Goal: Information Seeking & Learning: Learn about a topic

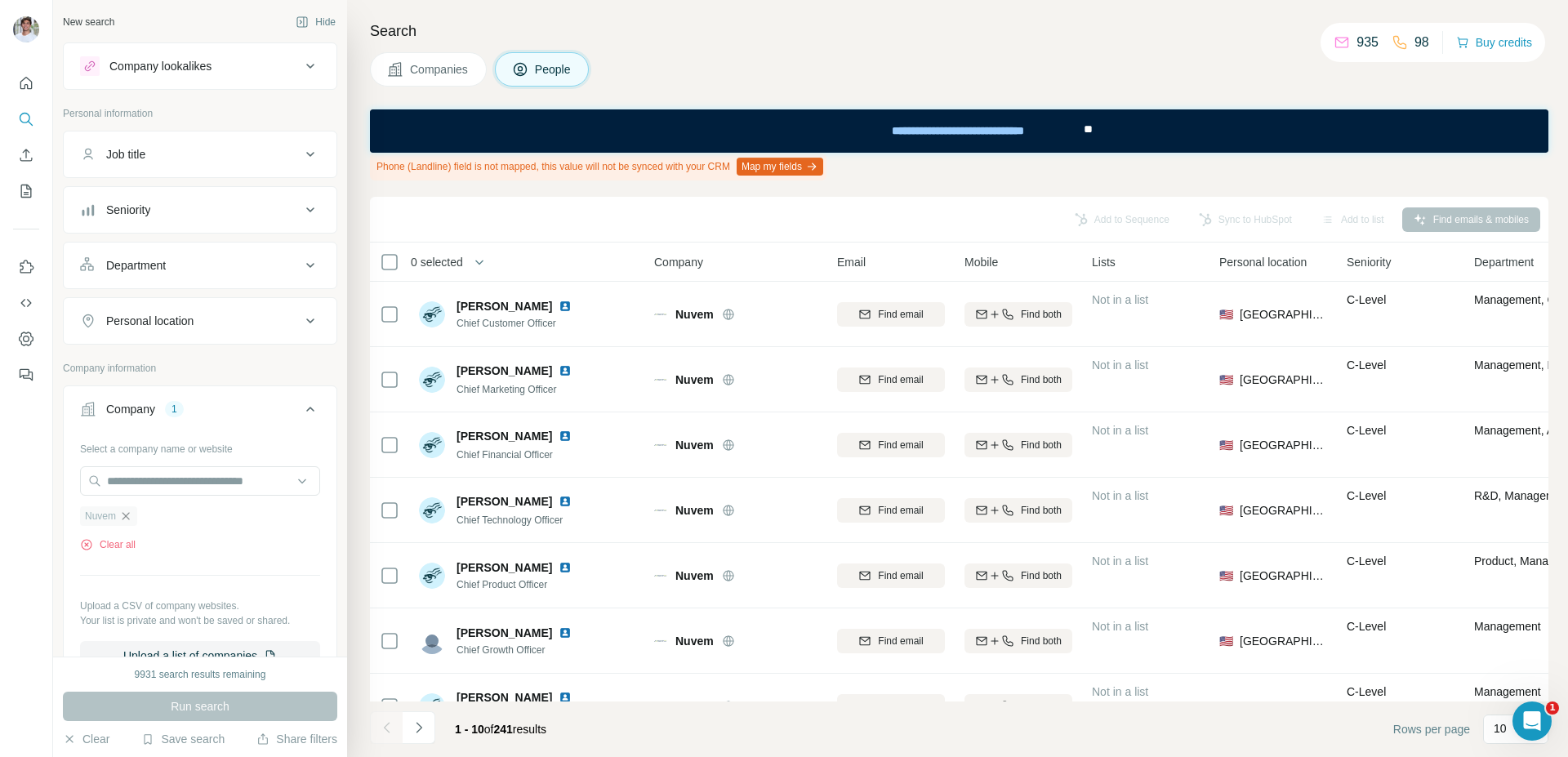
click at [125, 510] on icon "button" at bounding box center [125, 516] width 13 height 13
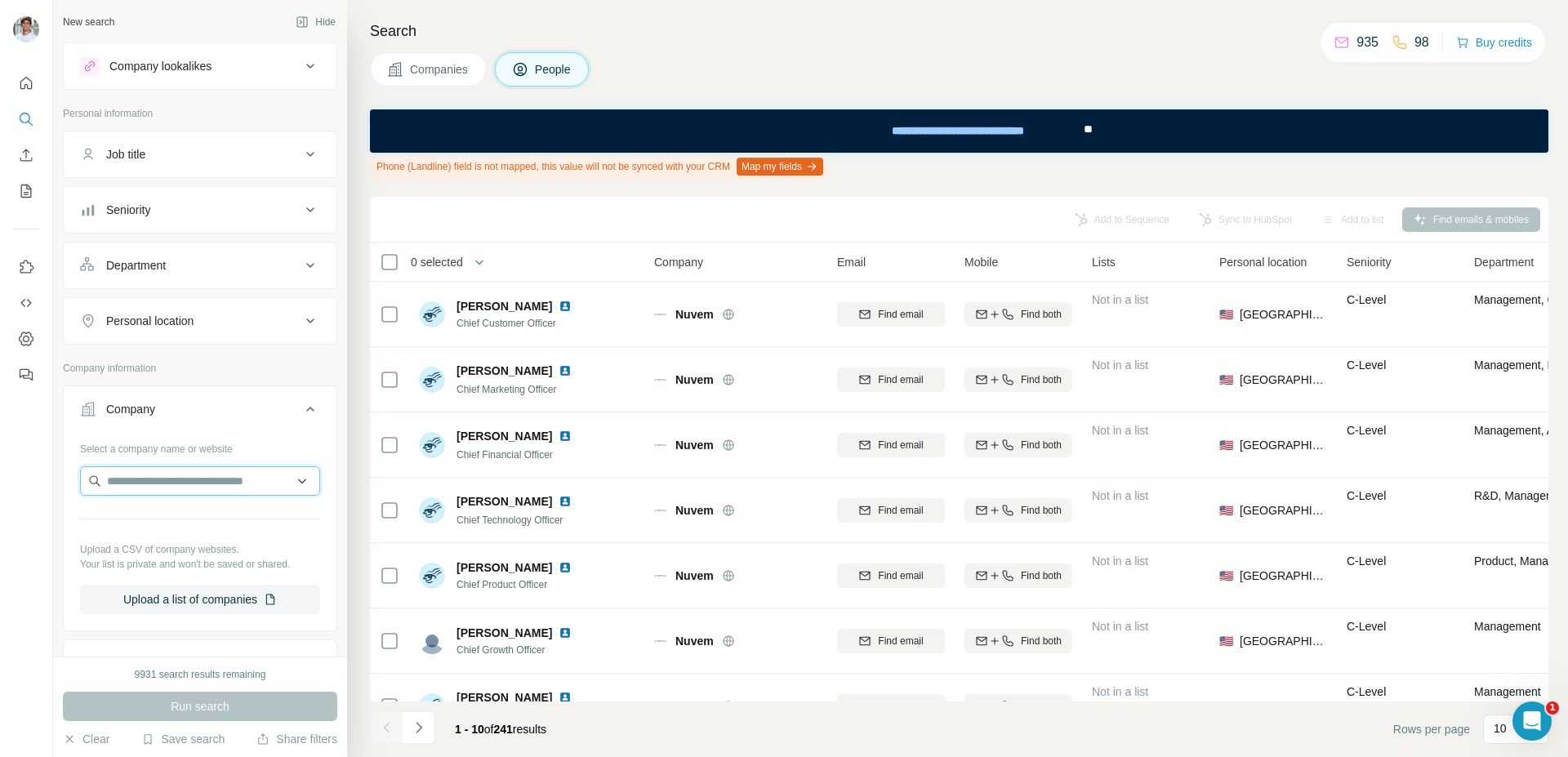
click at [156, 468] on input "text" at bounding box center [200, 481] width 240 height 29
paste input "**********"
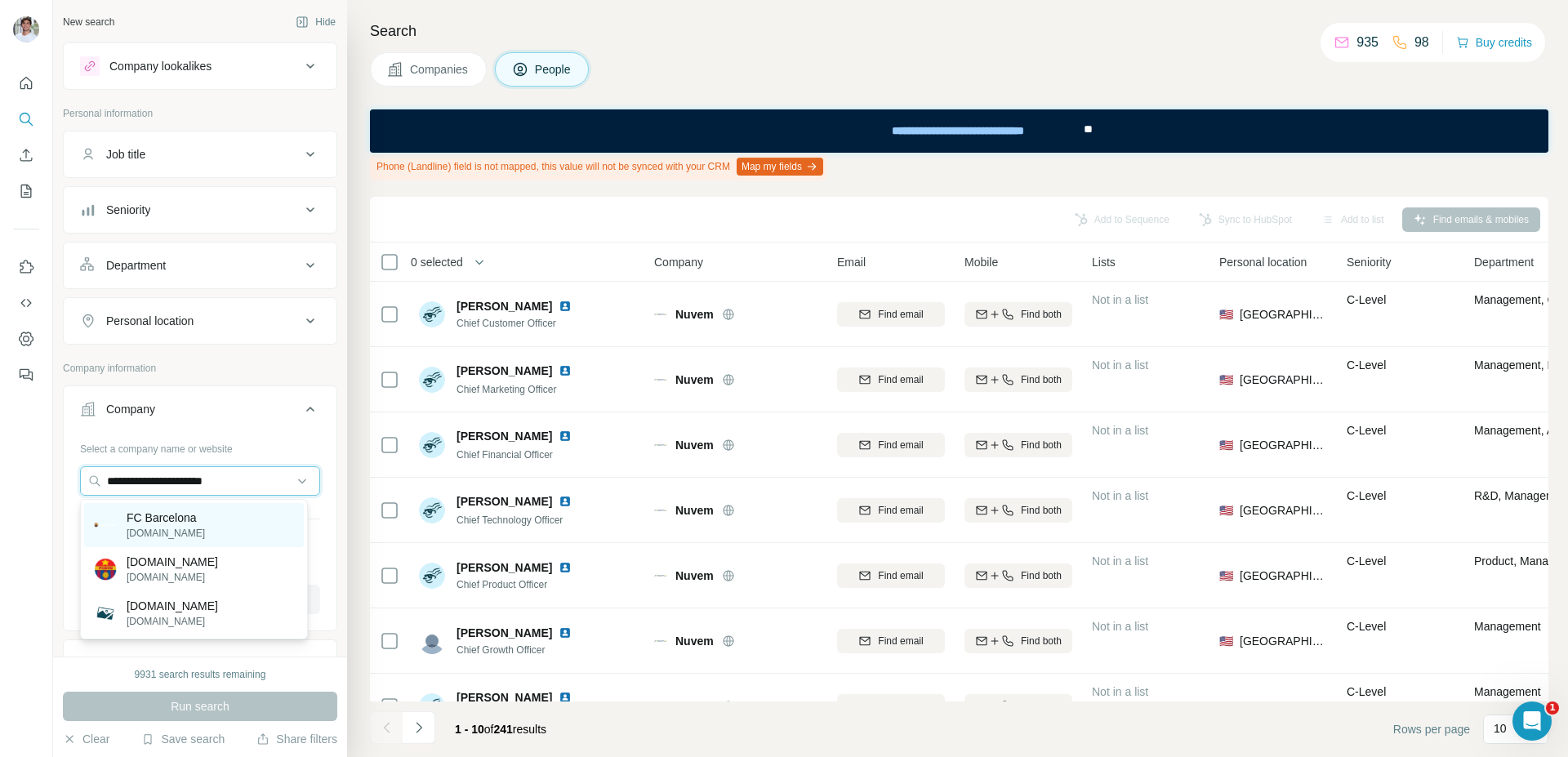
type input "**********"
click at [161, 526] on p "[DOMAIN_NAME]" at bounding box center [165, 533] width 78 height 15
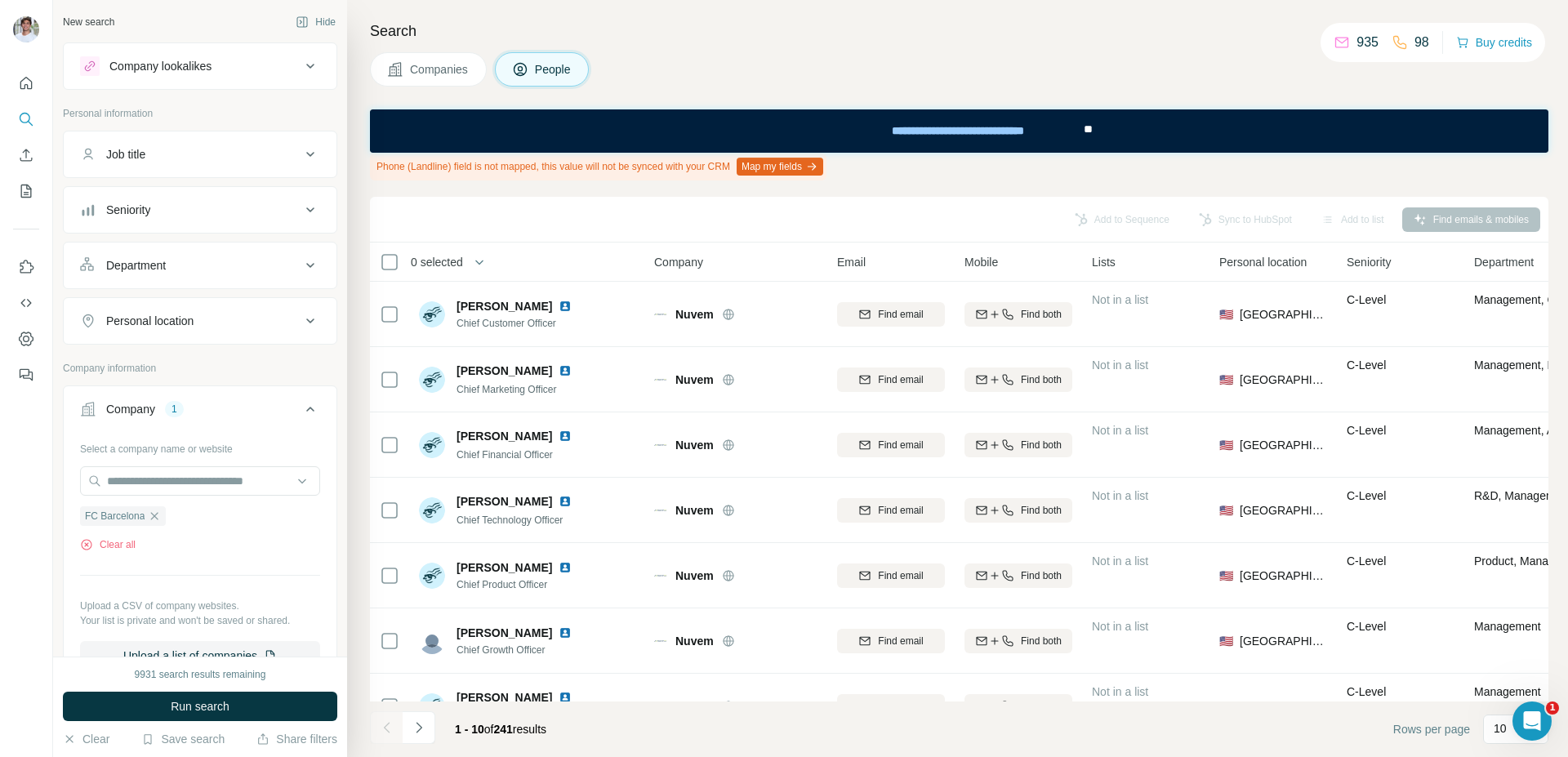
click at [194, 702] on span "Run search" at bounding box center [200, 706] width 59 height 17
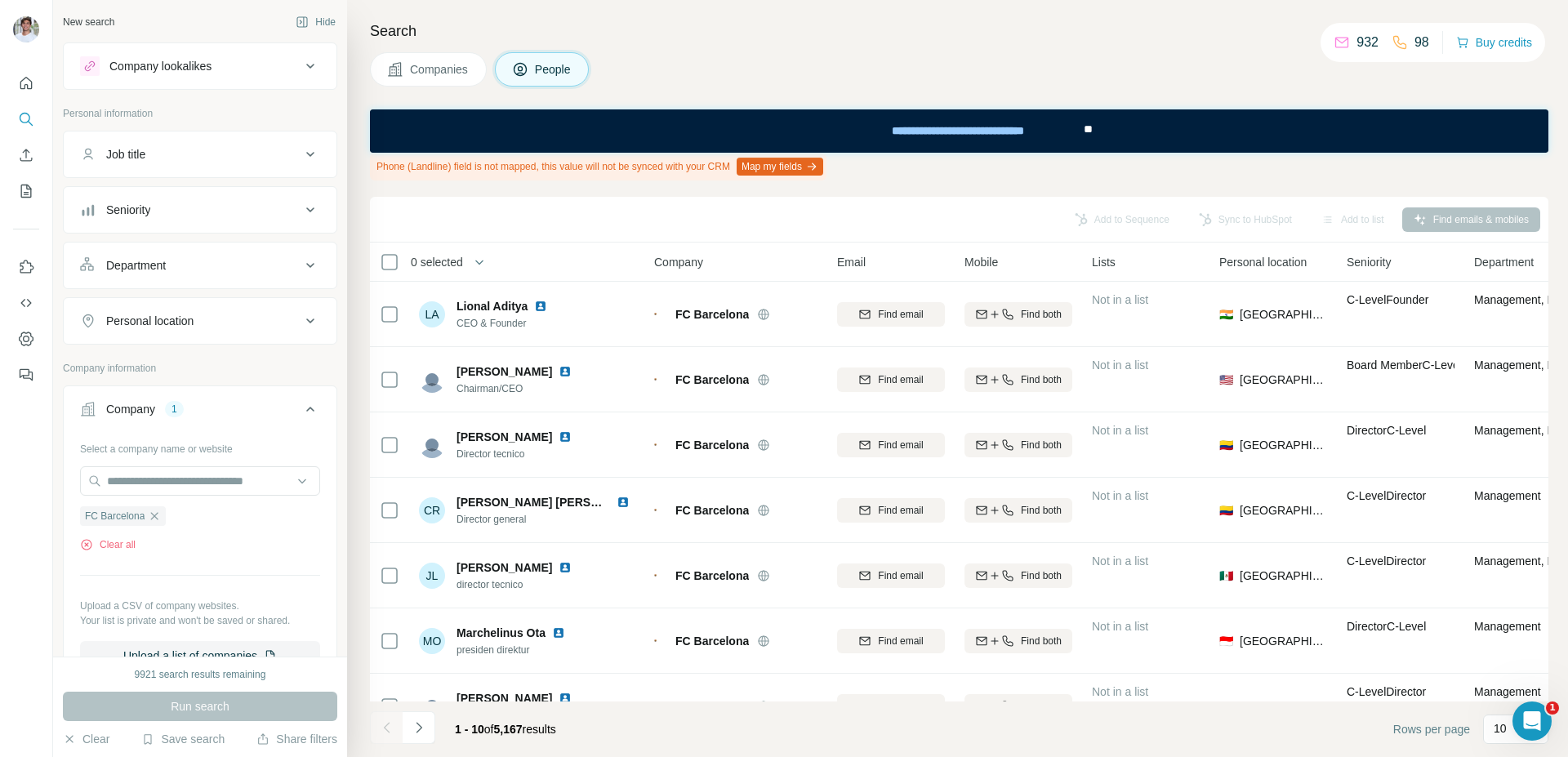
click at [425, 76] on span "Companies" at bounding box center [439, 70] width 60 height 17
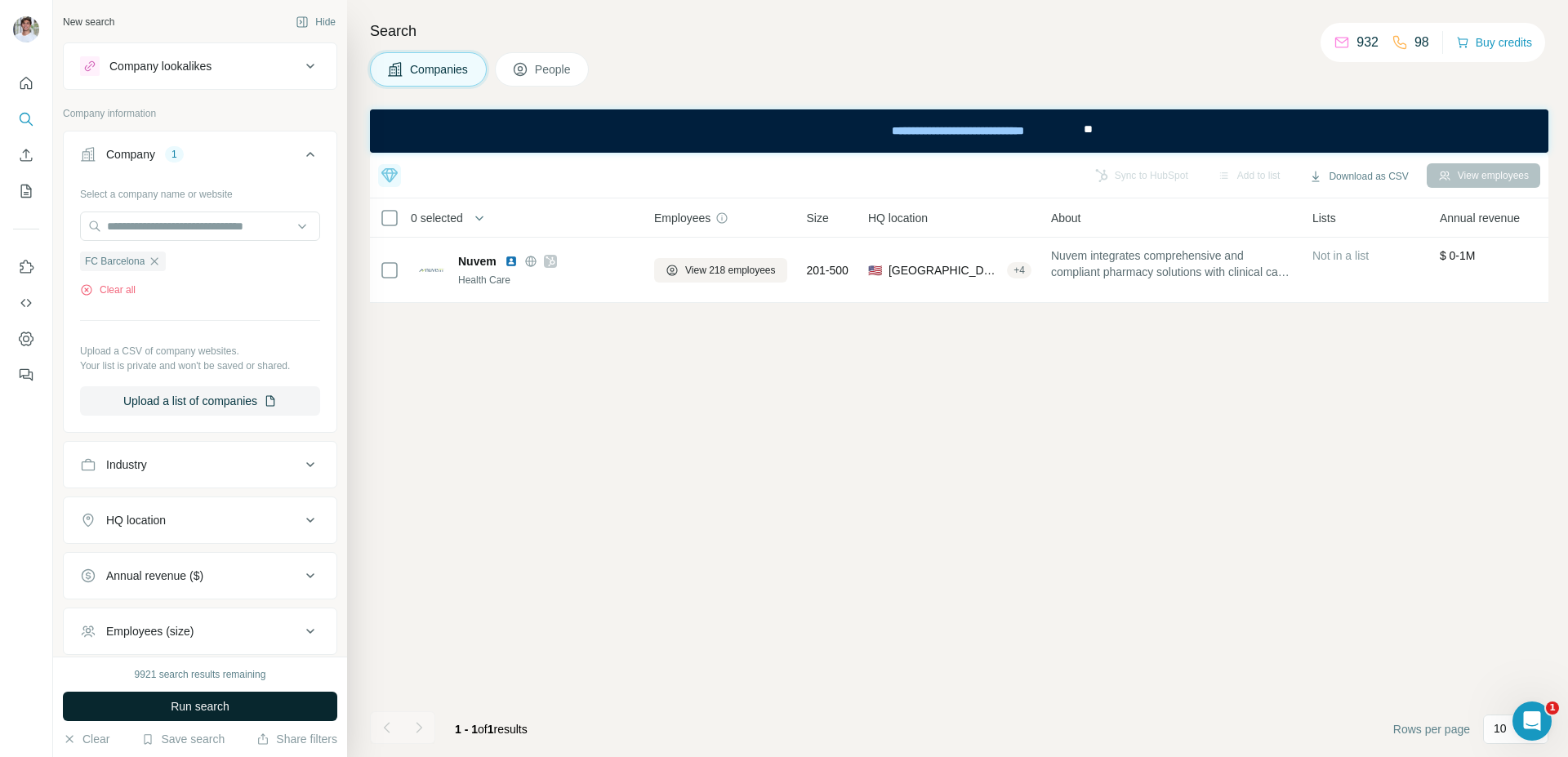
click at [259, 709] on button "Run search" at bounding box center [200, 707] width 274 height 29
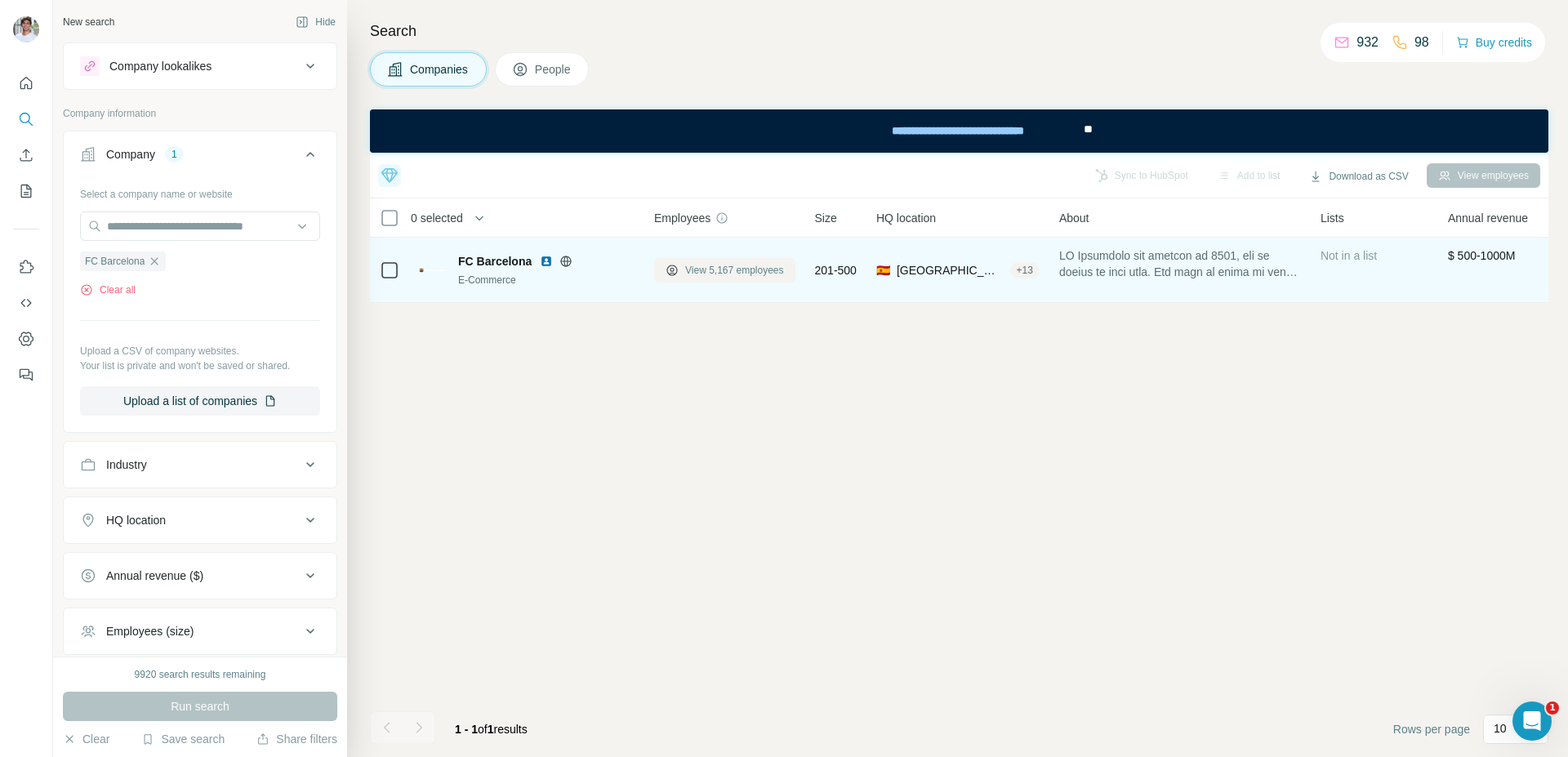
click at [716, 263] on span "View 5,167 employees" at bounding box center [734, 270] width 99 height 15
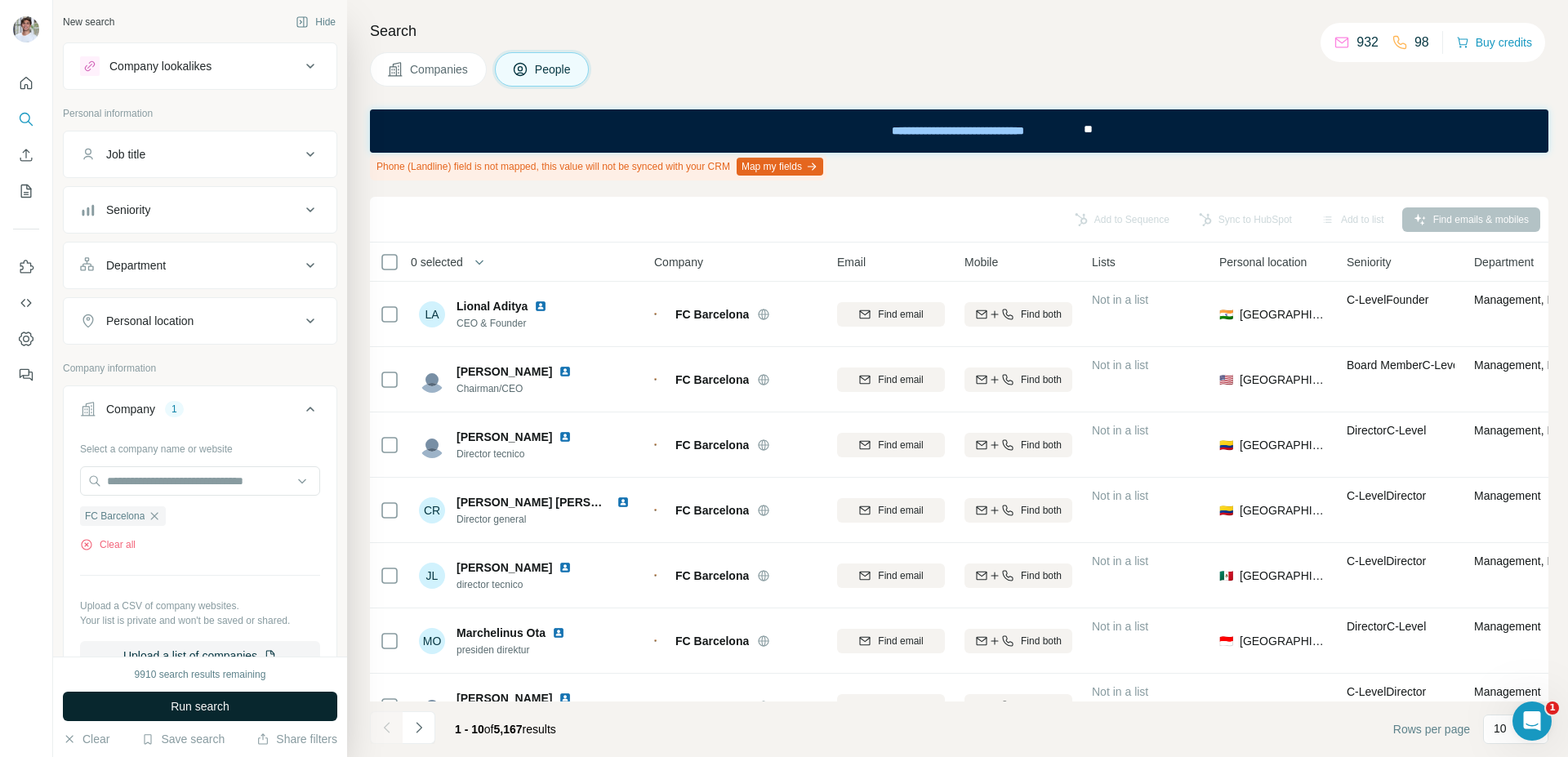
click at [148, 697] on button "Run search" at bounding box center [200, 707] width 274 height 29
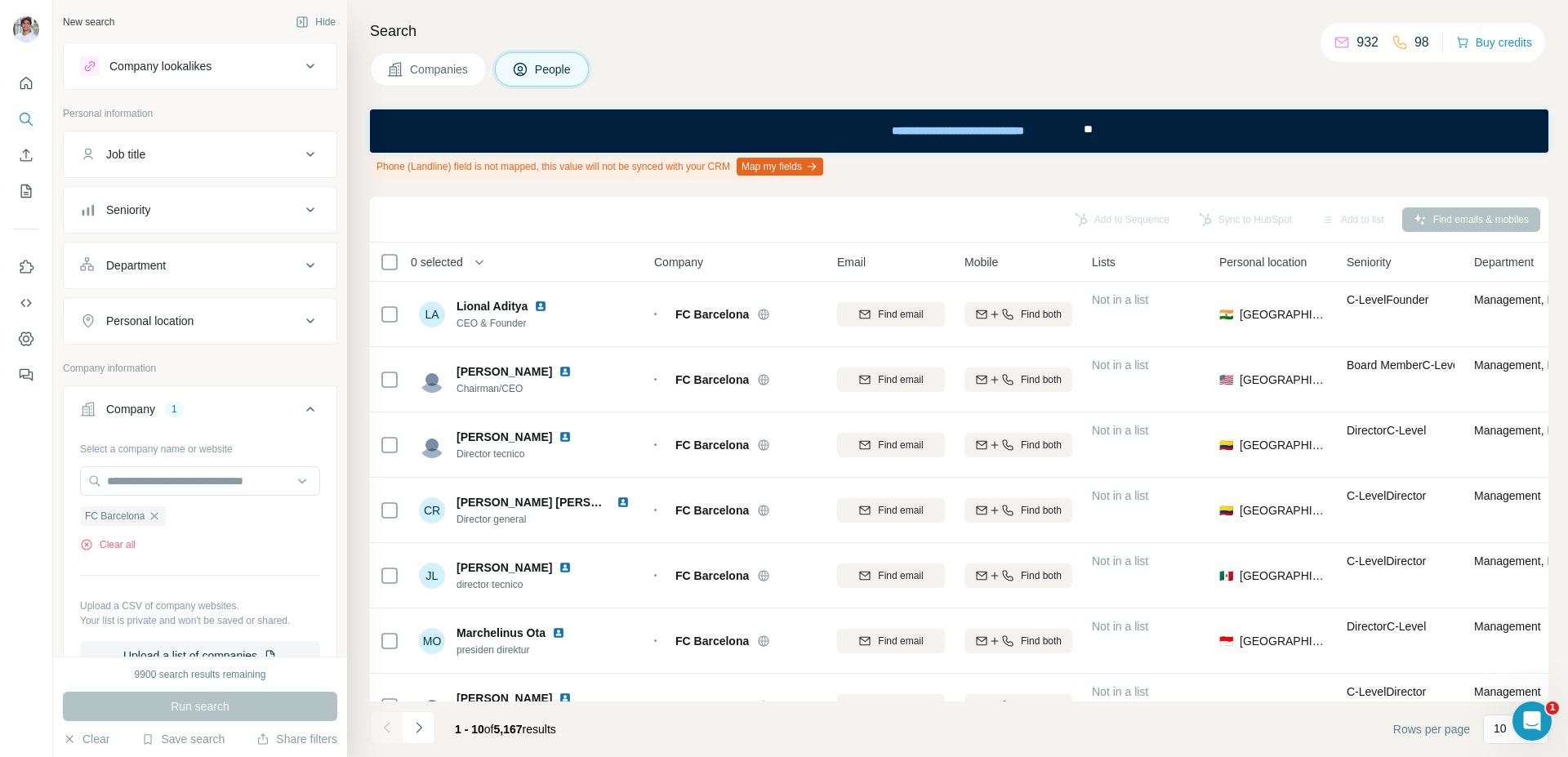
click at [718, 64] on div "Companies People" at bounding box center [959, 69] width 1178 height 34
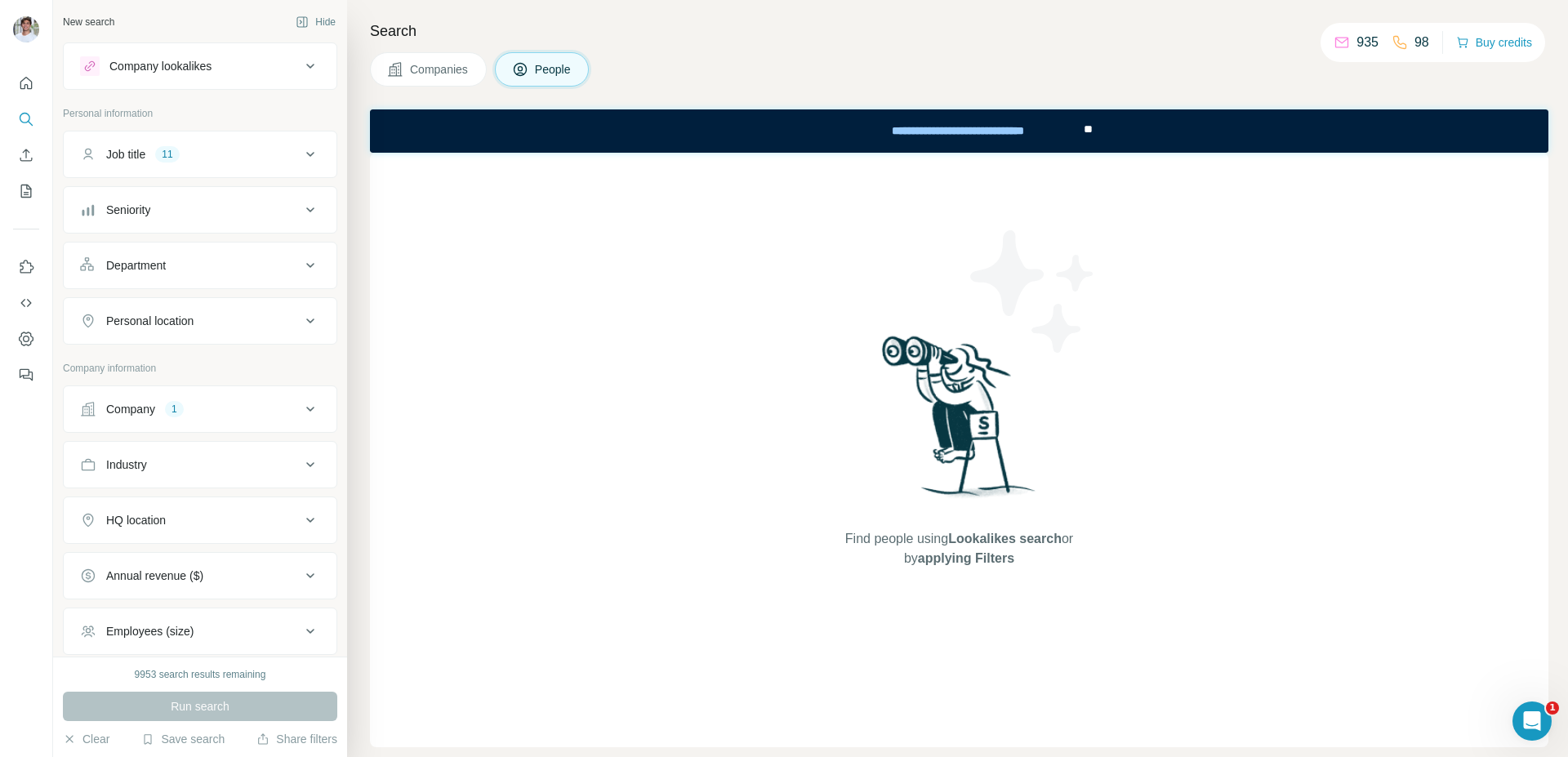
click at [208, 408] on div "Company 1" at bounding box center [190, 409] width 220 height 17
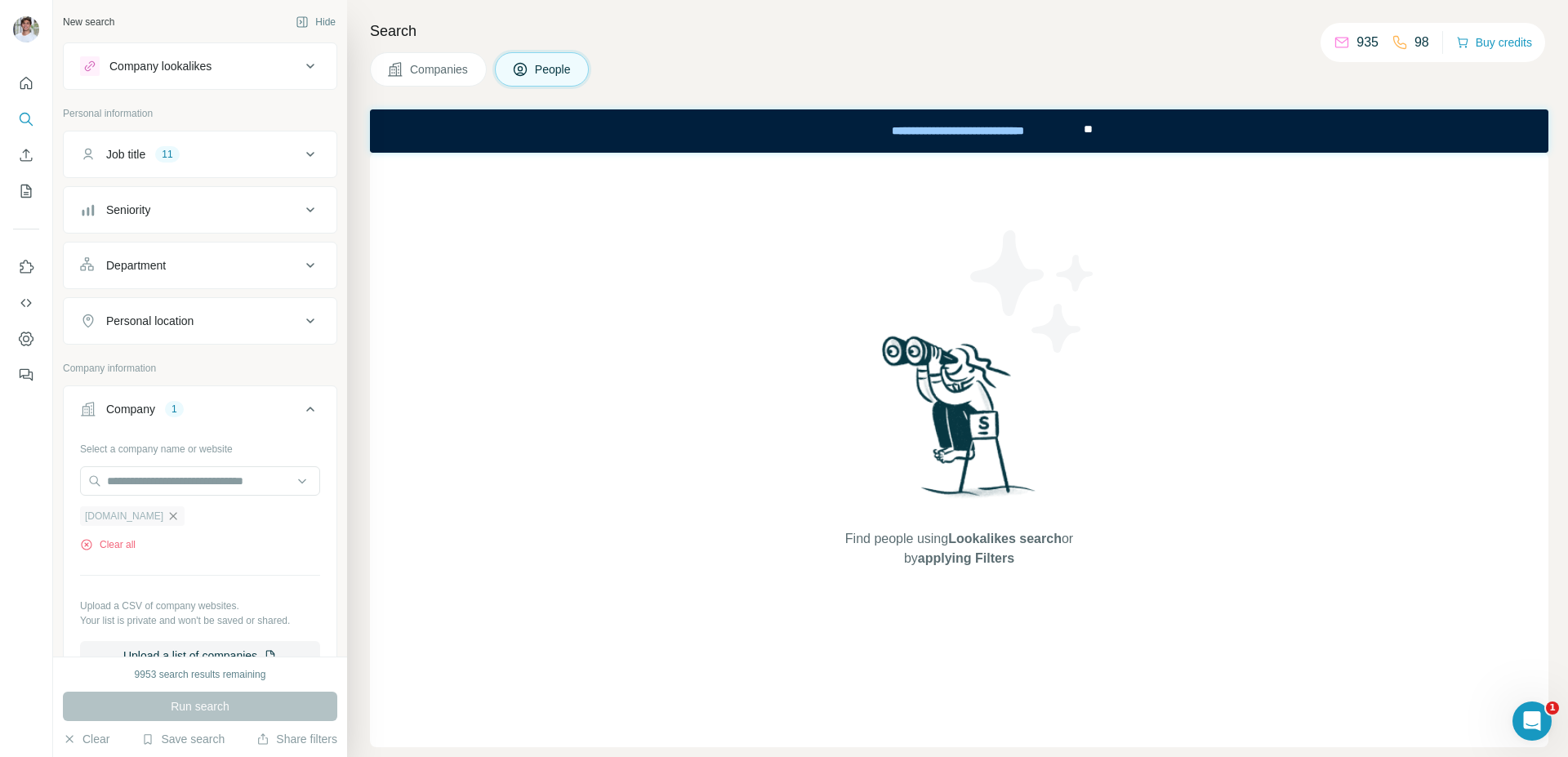
click at [166, 510] on icon "button" at bounding box center [172, 516] width 13 height 13
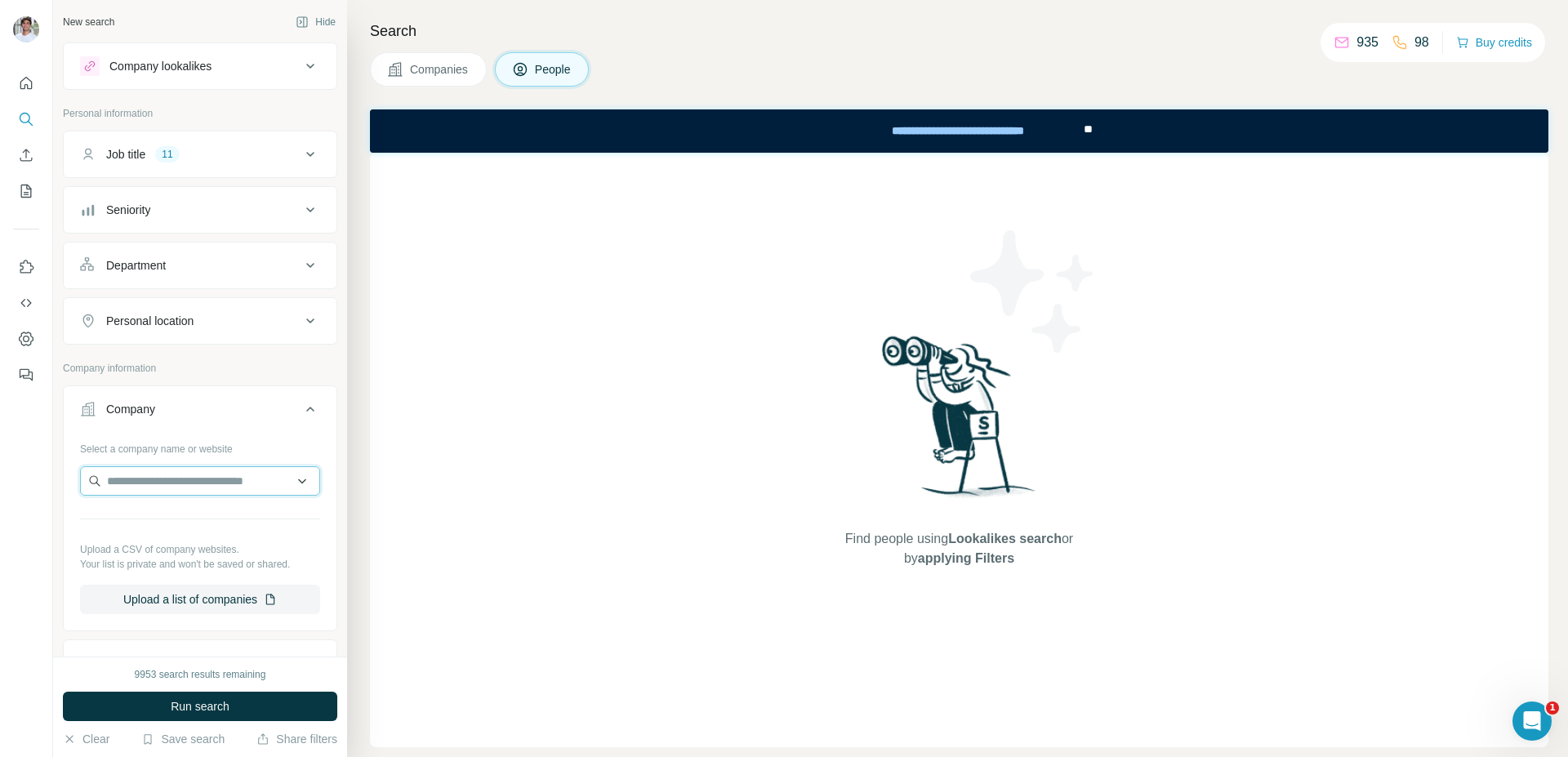
click at [170, 484] on input "text" at bounding box center [200, 481] width 240 height 29
paste input "**********"
type input "**********"
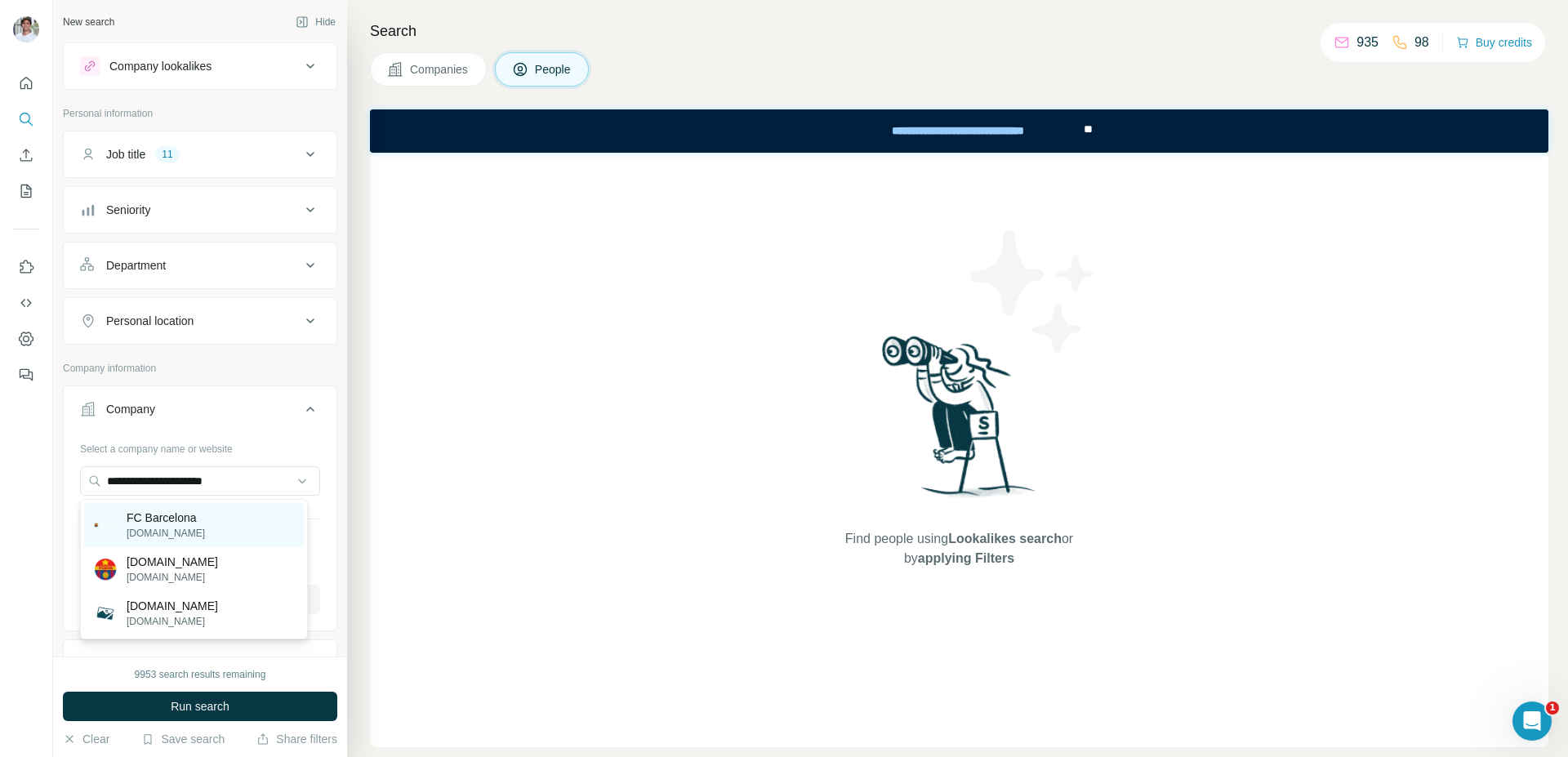
click at [190, 517] on p "FC Barcelona" at bounding box center [165, 518] width 78 height 17
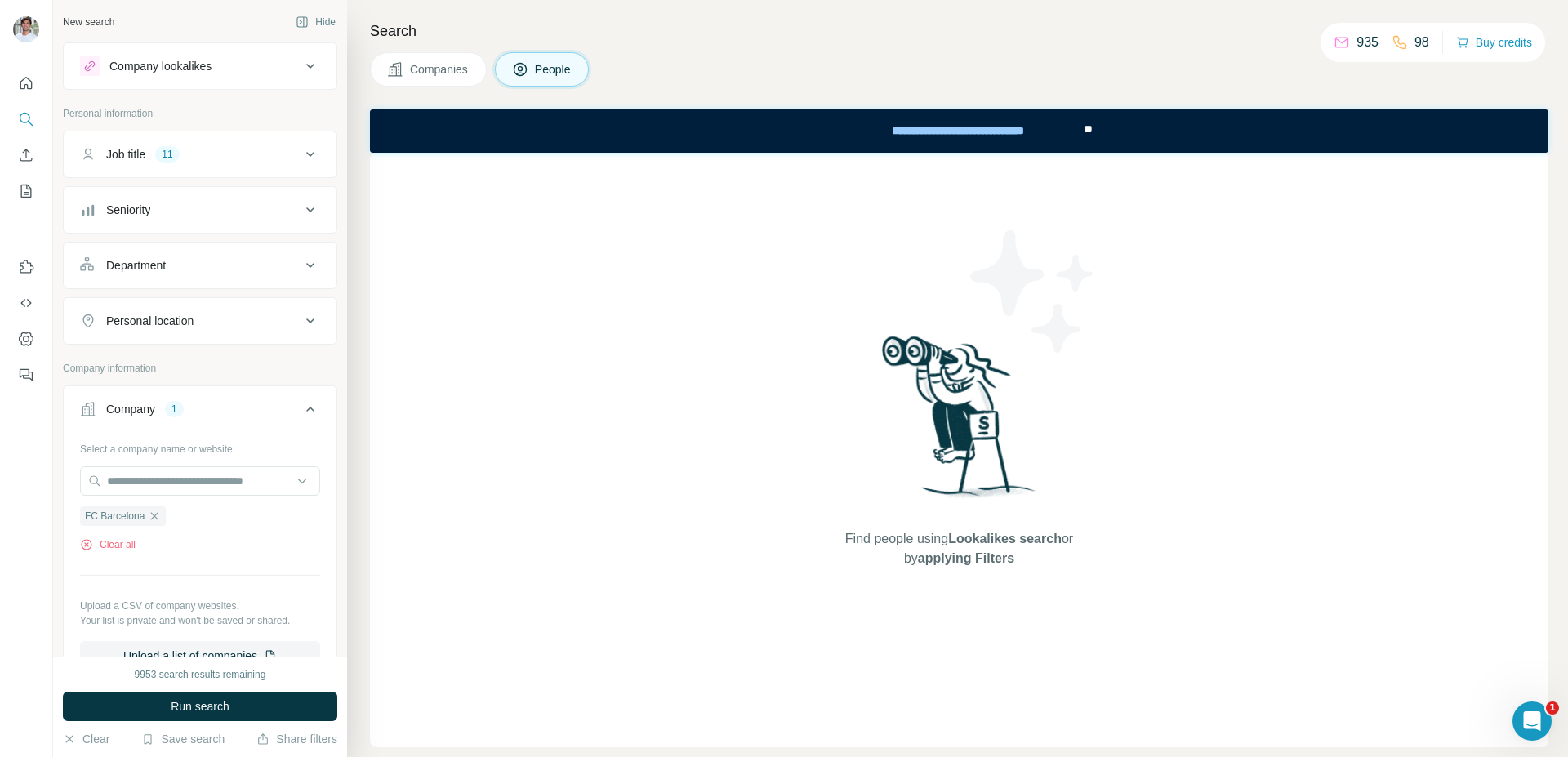
click at [365, 553] on div "Search Companies People Find people using Lookalikes search or by applying Filt…" at bounding box center [957, 378] width 1221 height 757
click at [278, 704] on button "Run search" at bounding box center [200, 707] width 274 height 29
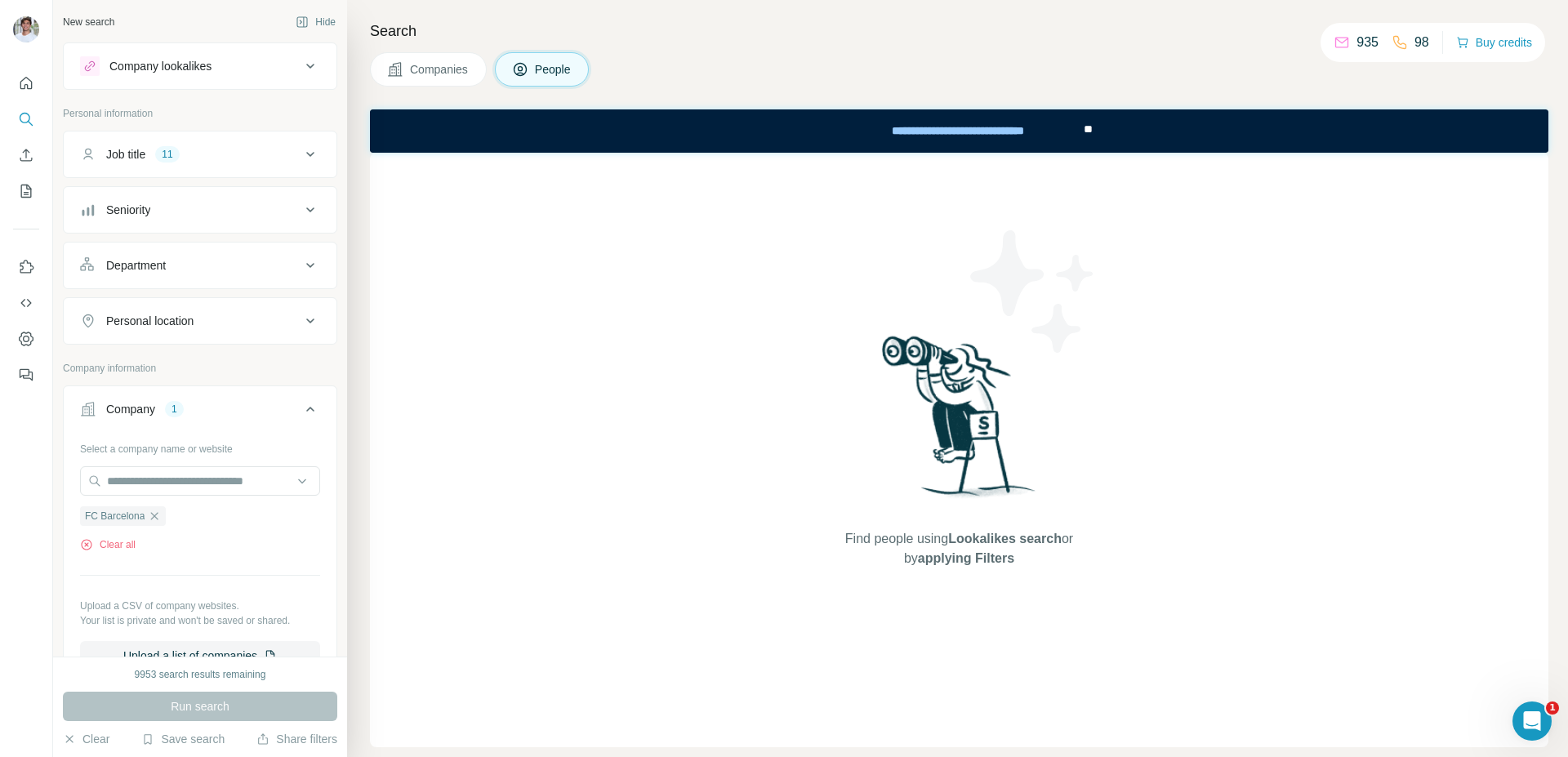
click at [439, 65] on span "Companies" at bounding box center [439, 70] width 60 height 17
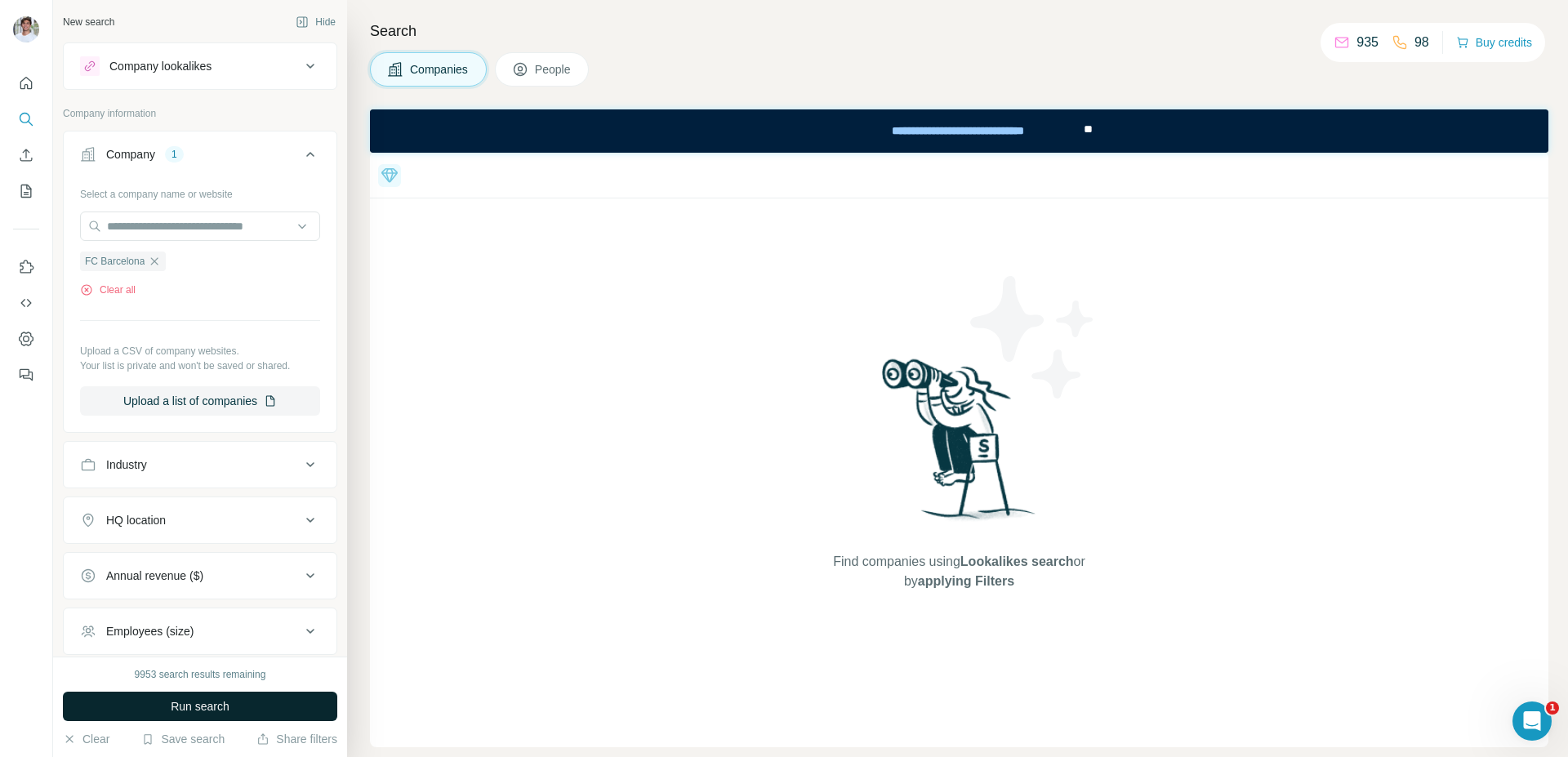
click at [230, 703] on button "Run search" at bounding box center [200, 707] width 274 height 29
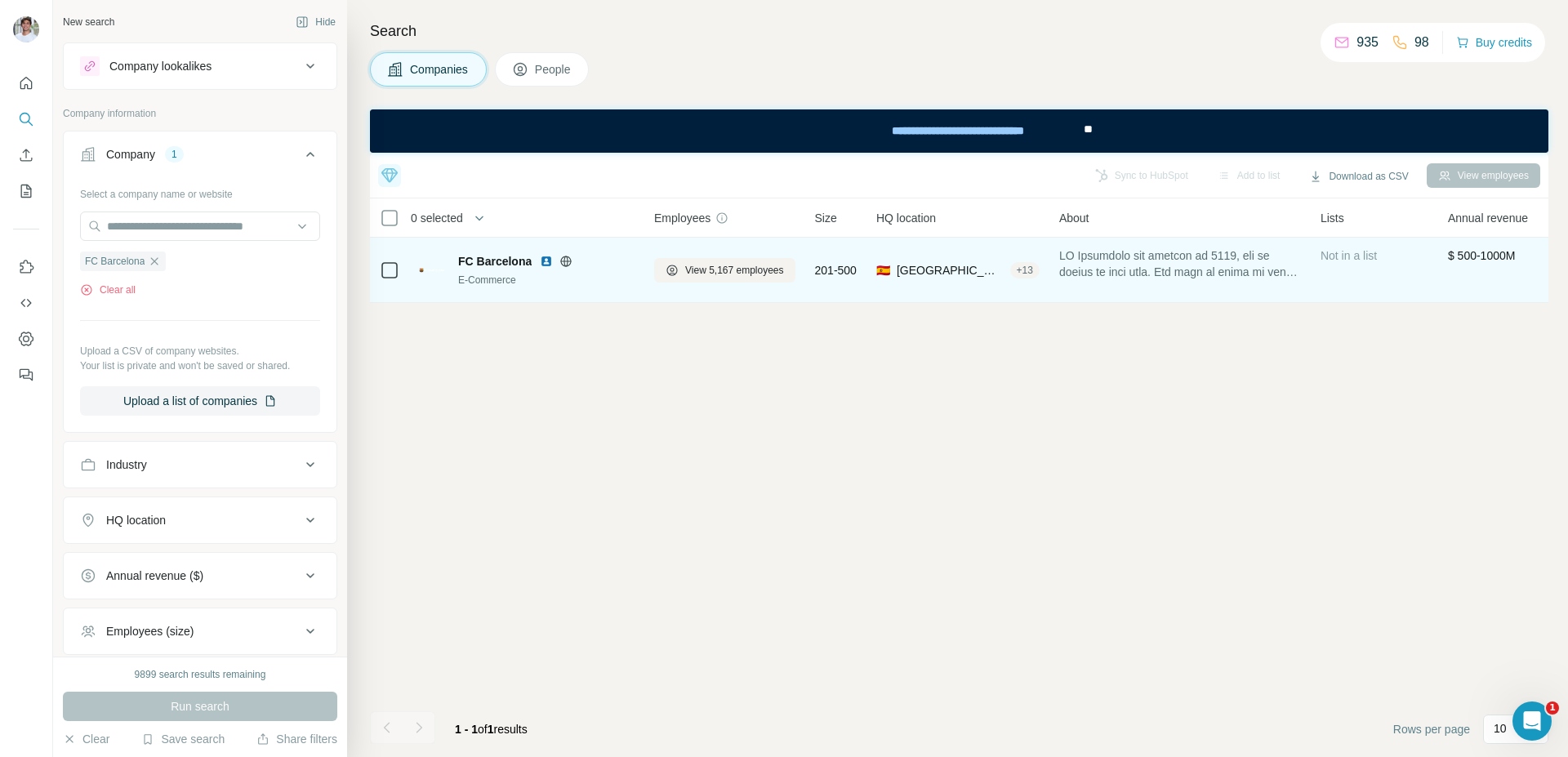
click at [546, 263] on img at bounding box center [545, 260] width 13 height 13
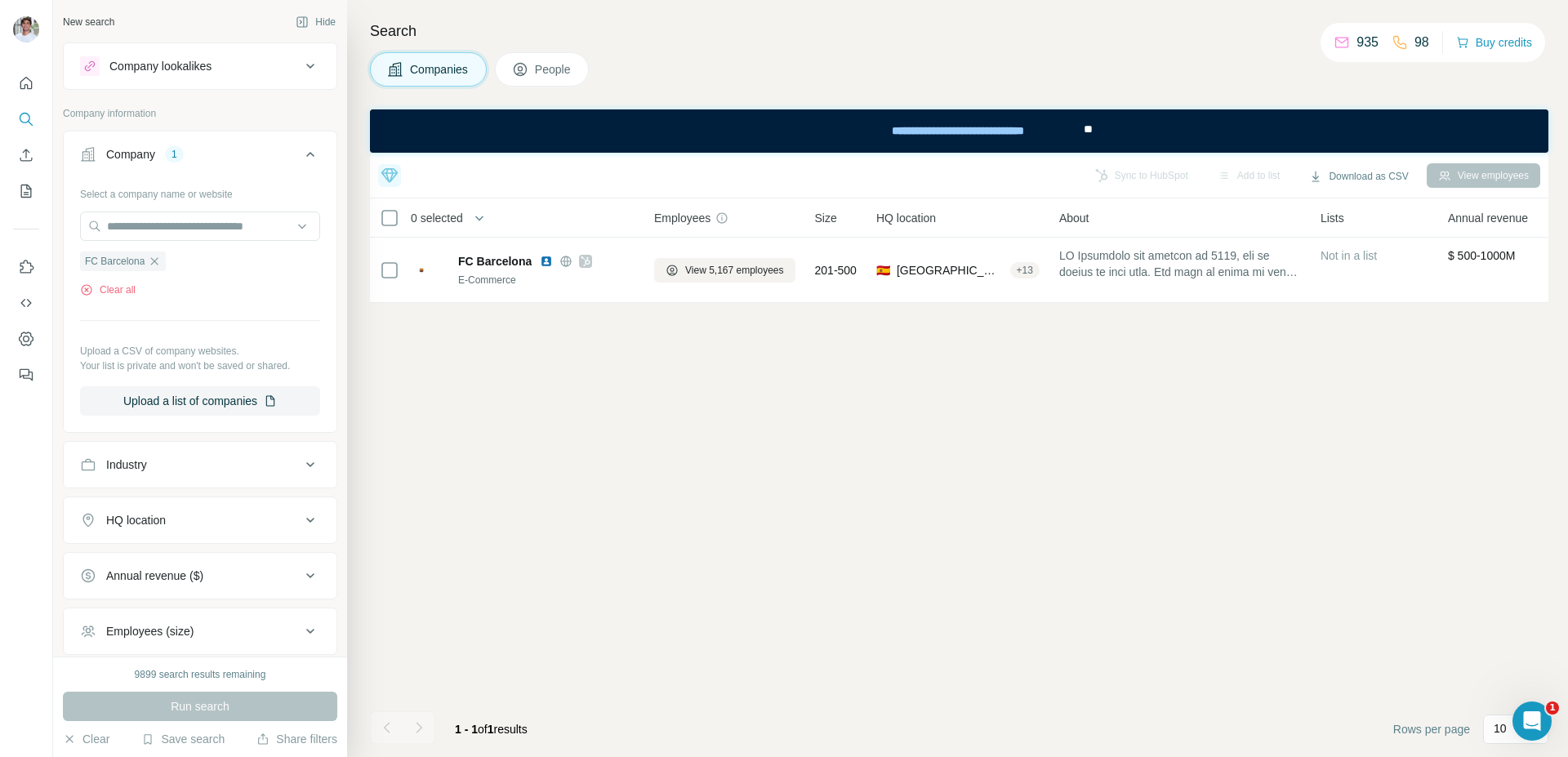
click at [159, 260] on icon "button" at bounding box center [154, 260] width 13 height 13
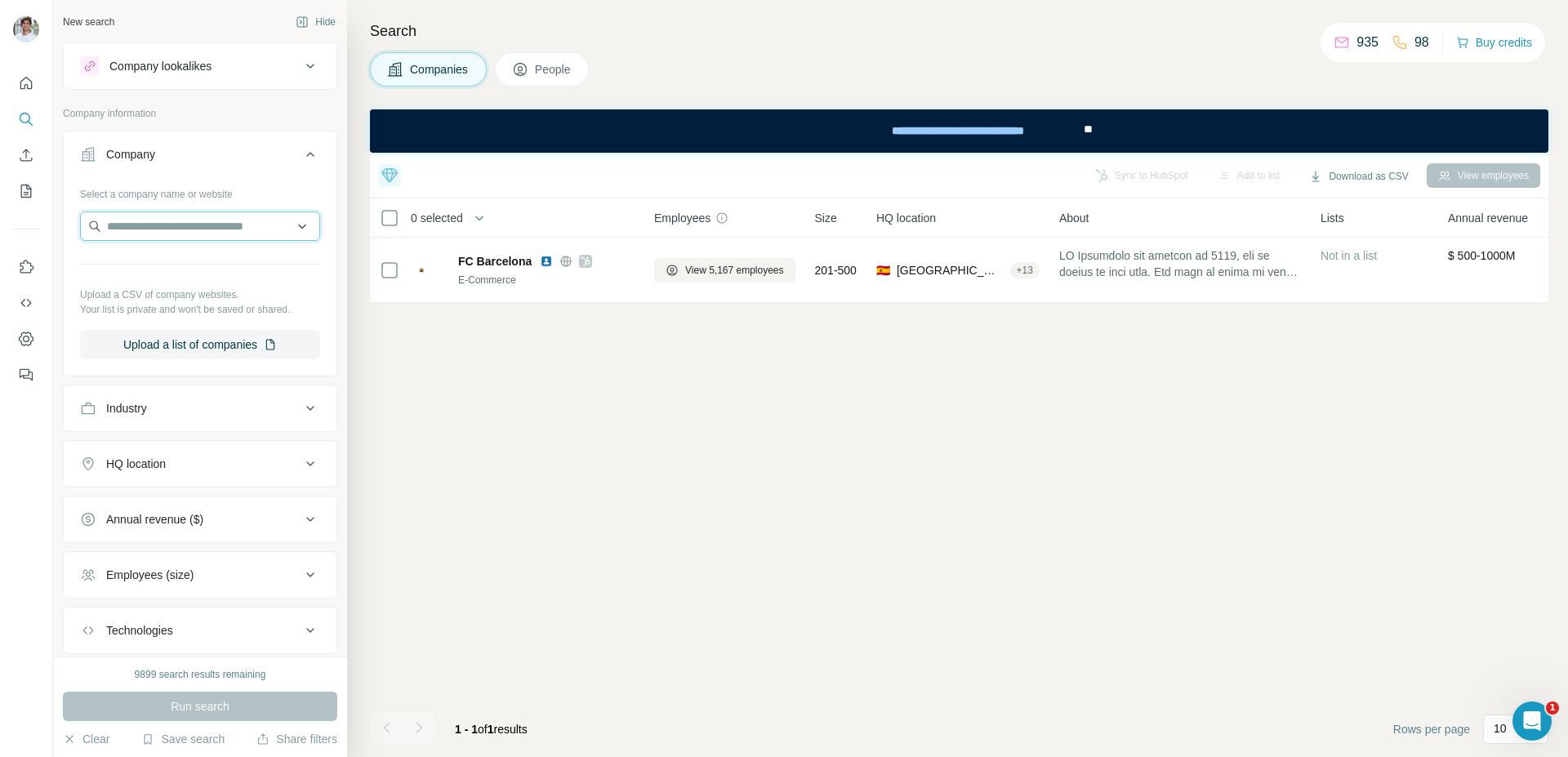
click at [166, 240] on input "text" at bounding box center [200, 226] width 240 height 29
drag, startPoint x: 142, startPoint y: 224, endPoint x: 84, endPoint y: 224, distance: 58.0
click at [84, 224] on input "**********" at bounding box center [200, 226] width 240 height 29
type input "**********"
click at [616, 627] on div "Top 5 companies you should reach out to today Kagi Strong ICP match +1 Turo Str…" at bounding box center [959, 454] width 1178 height 604
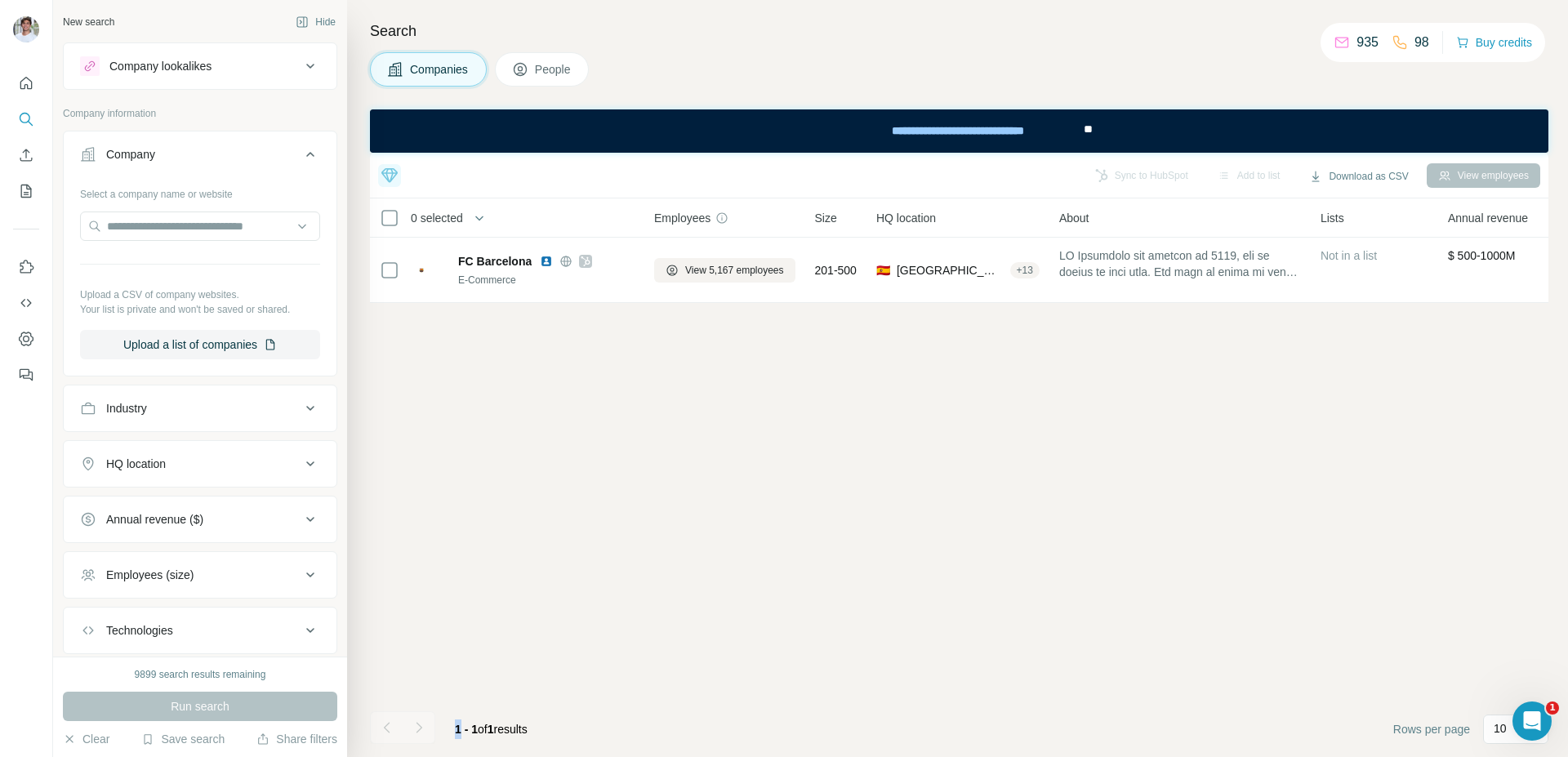
click at [616, 627] on div "Top 5 companies you should reach out to today Kagi Strong ICP match +1 Turo Str…" at bounding box center [959, 454] width 1178 height 604
click at [159, 220] on input "text" at bounding box center [200, 226] width 240 height 29
paste input "**********"
type input "**********"
click at [160, 268] on p "Jasper" at bounding box center [143, 262] width 34 height 17
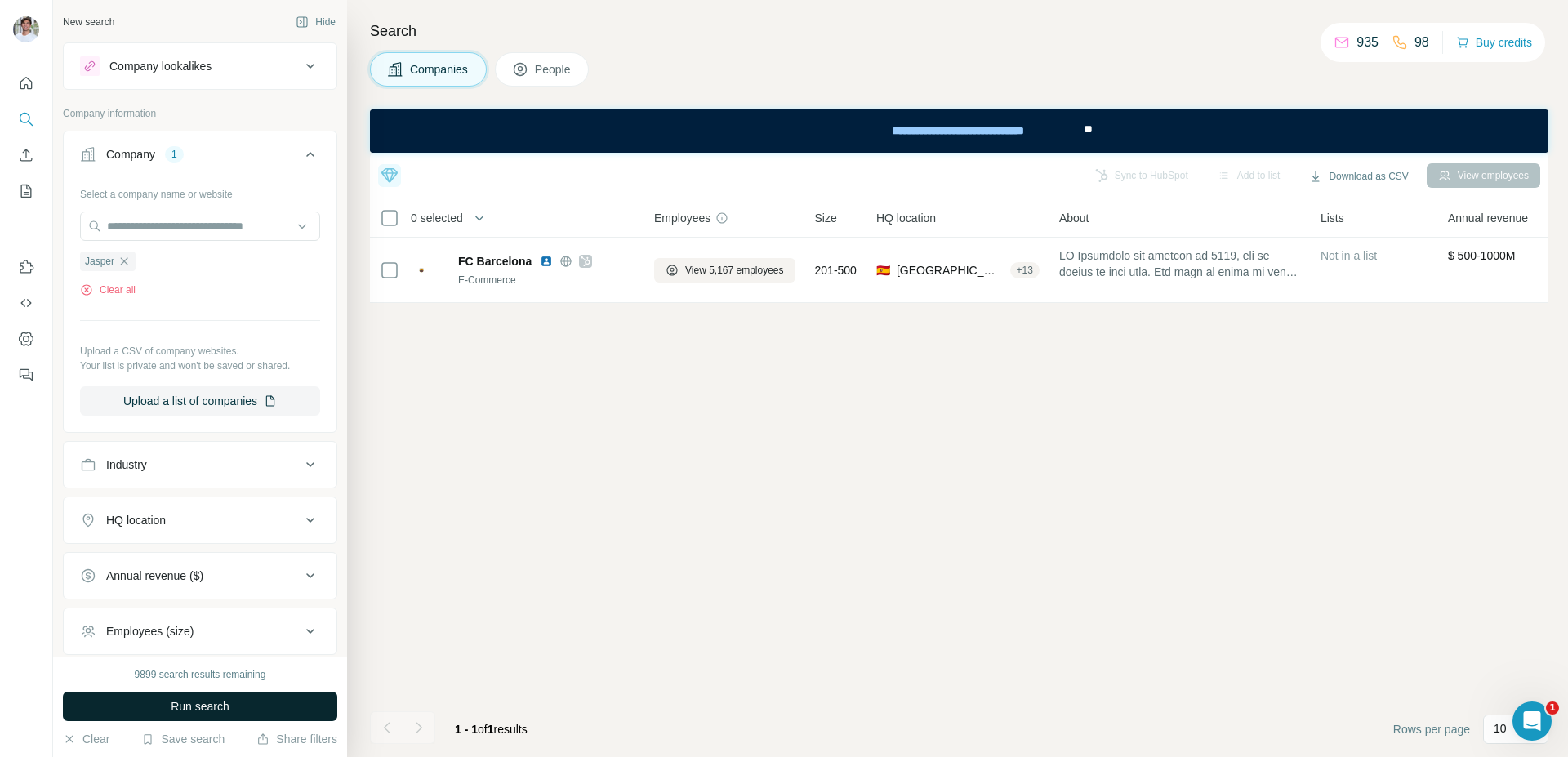
click at [212, 707] on span "Run search" at bounding box center [200, 706] width 59 height 17
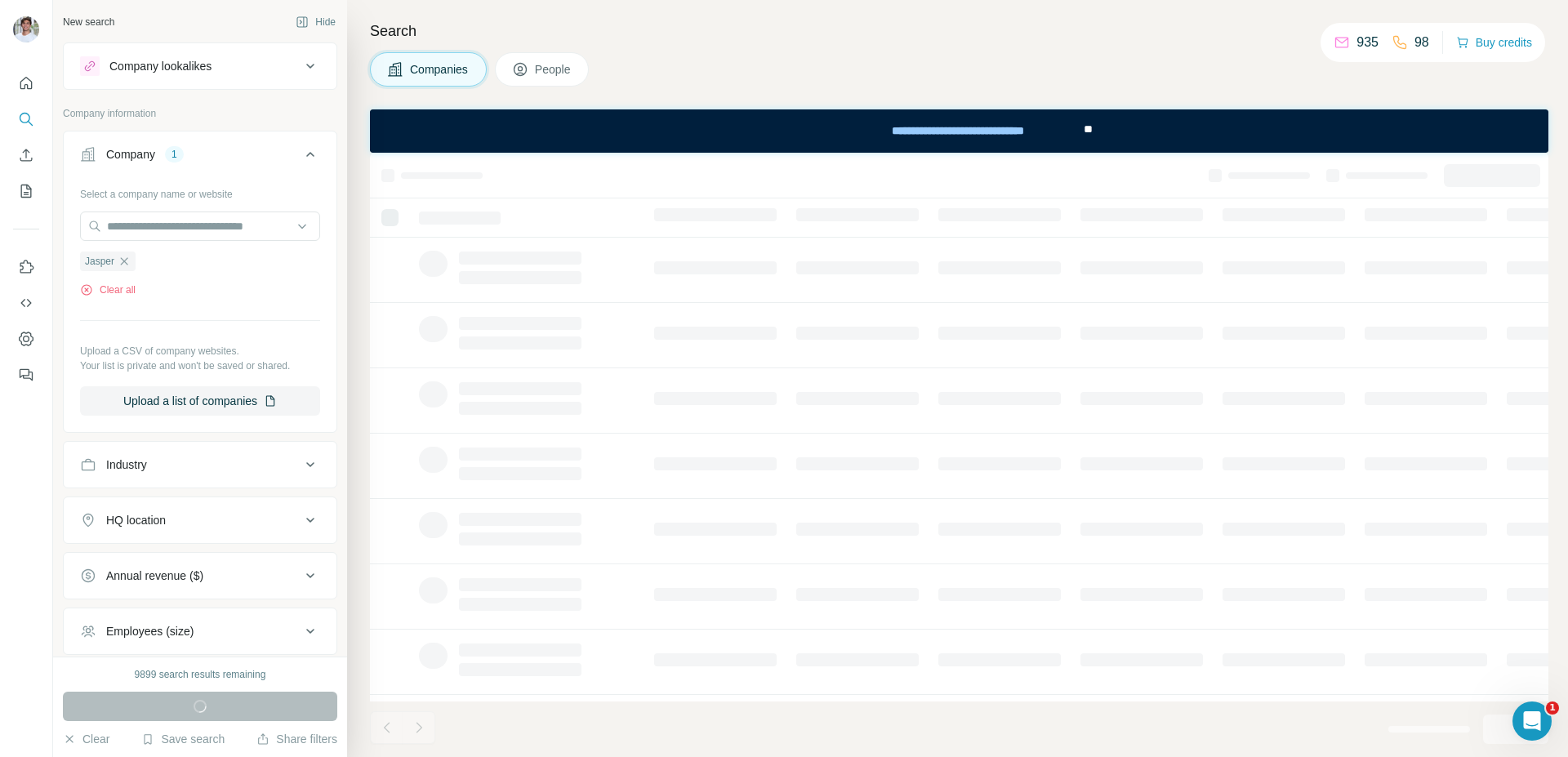
click at [728, 90] on div "Search Companies People" at bounding box center [957, 378] width 1221 height 757
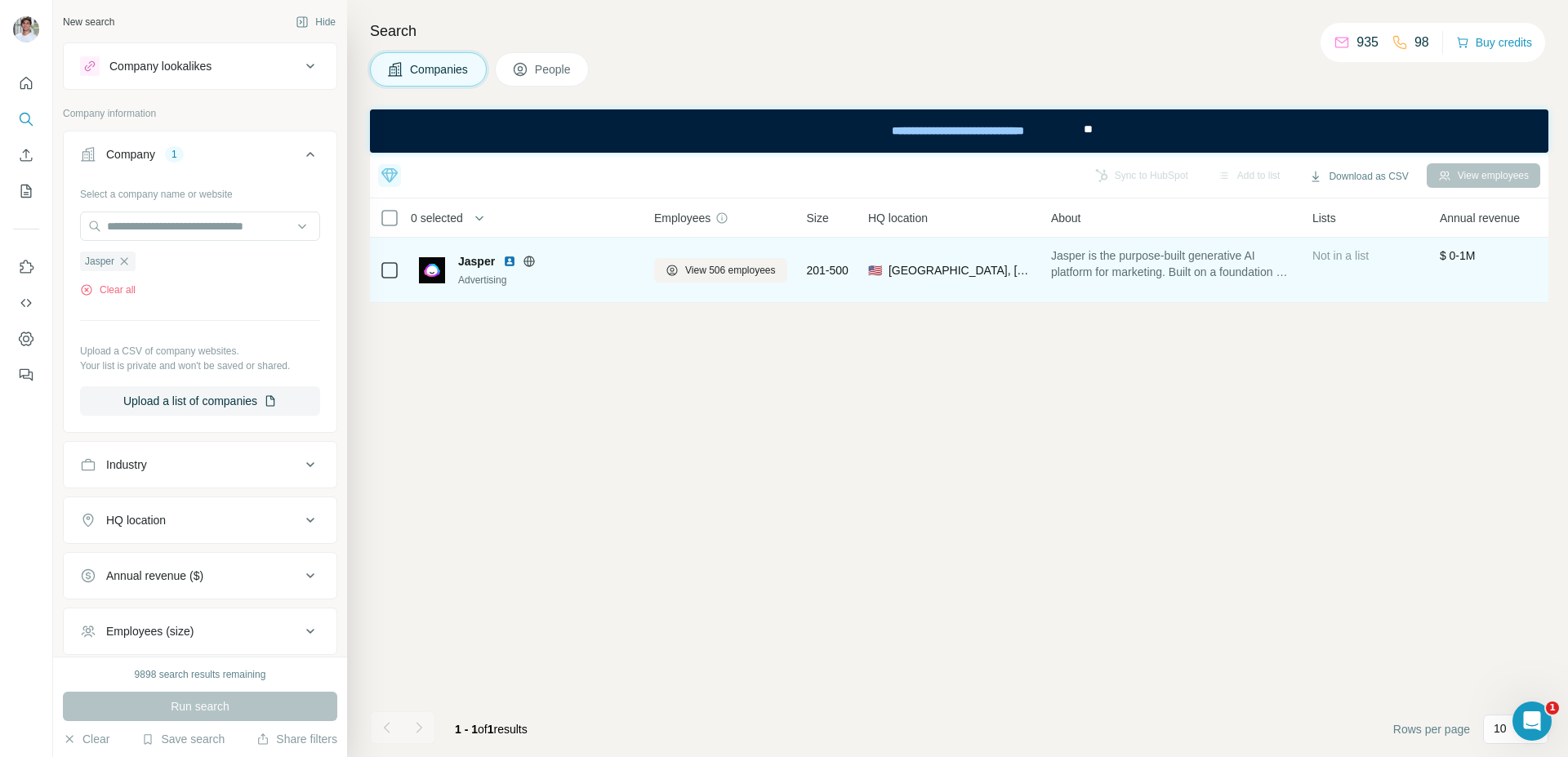
click at [505, 259] on img at bounding box center [509, 260] width 13 height 13
click at [735, 280] on button "View 506 employees" at bounding box center [720, 270] width 133 height 24
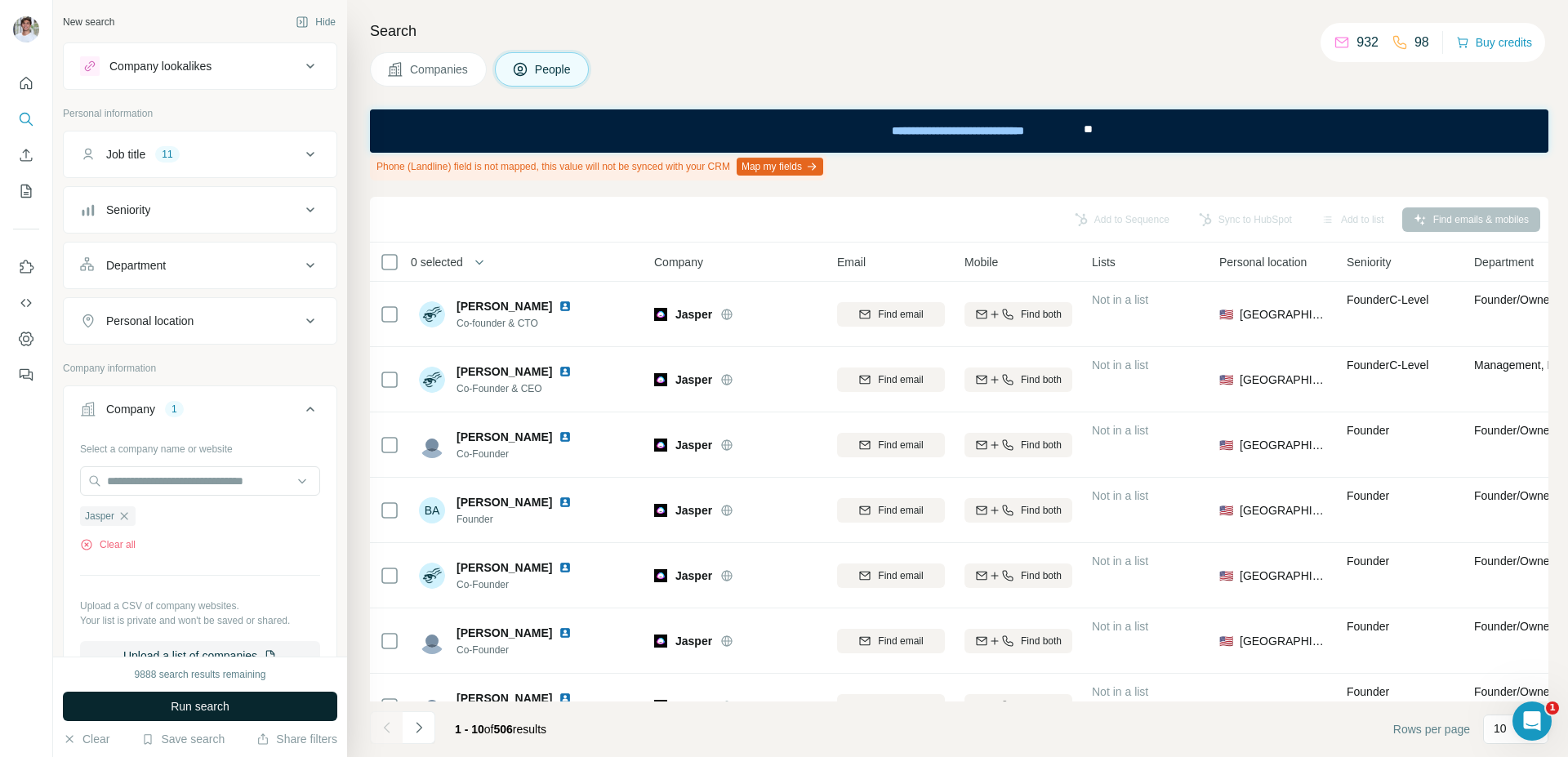
click at [301, 701] on button "Run search" at bounding box center [200, 707] width 274 height 29
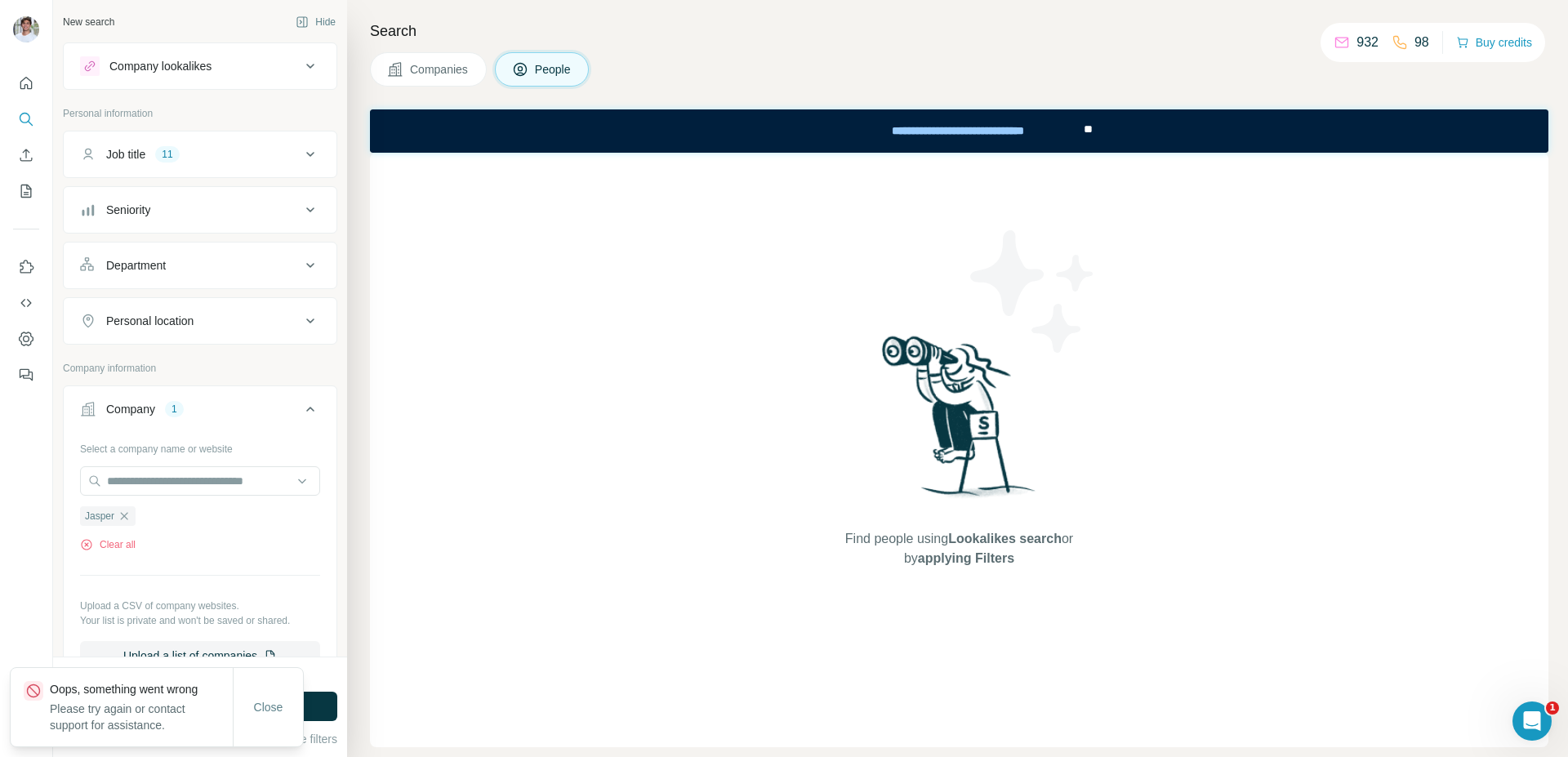
click at [275, 691] on div "Close" at bounding box center [268, 707] width 69 height 32
click at [274, 707] on span "Close" at bounding box center [268, 707] width 29 height 17
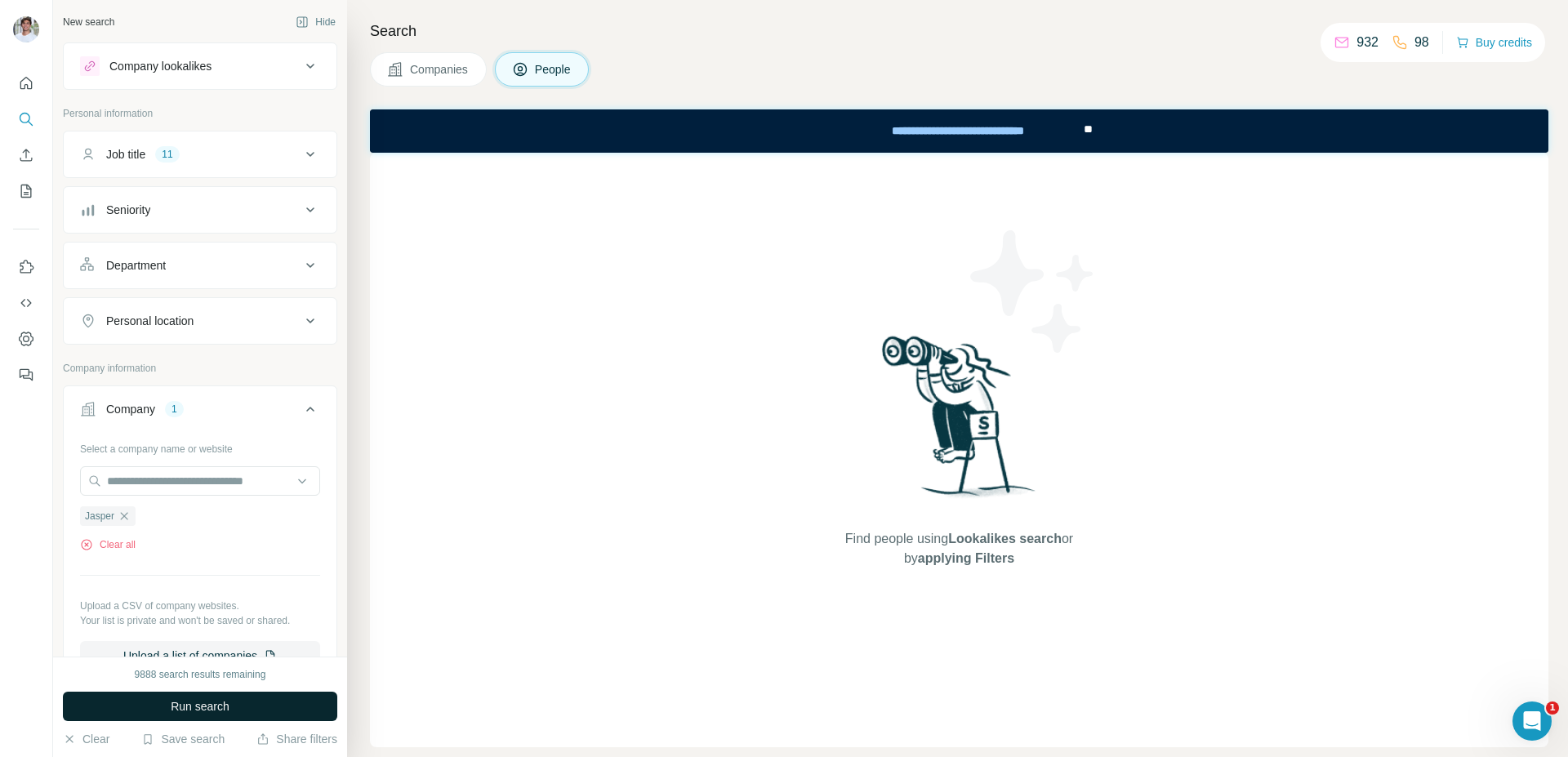
click at [297, 705] on button "Run search" at bounding box center [200, 707] width 274 height 29
click at [255, 705] on button "Run search" at bounding box center [200, 707] width 274 height 29
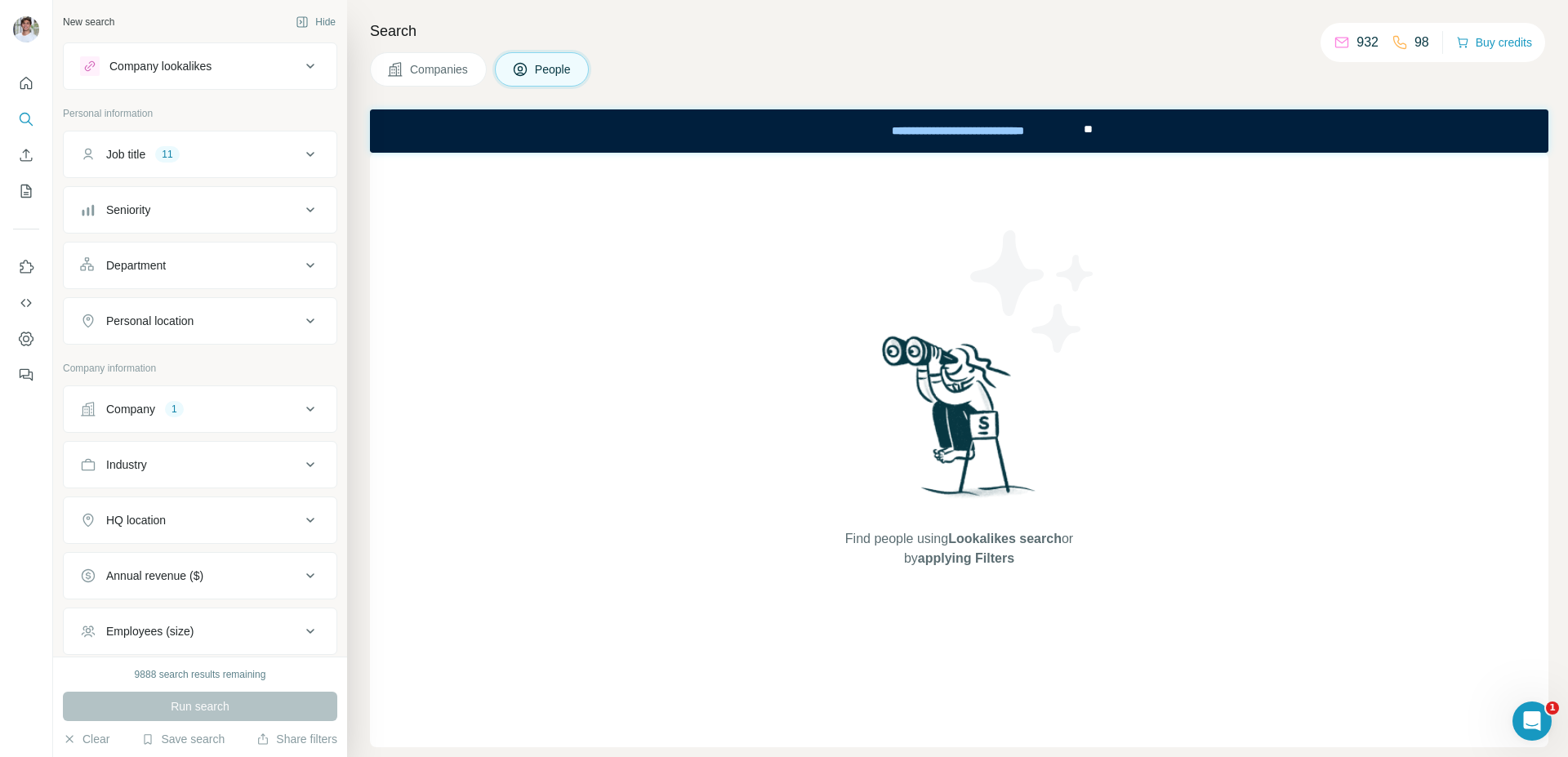
click at [183, 396] on button "Company 1" at bounding box center [200, 409] width 273 height 39
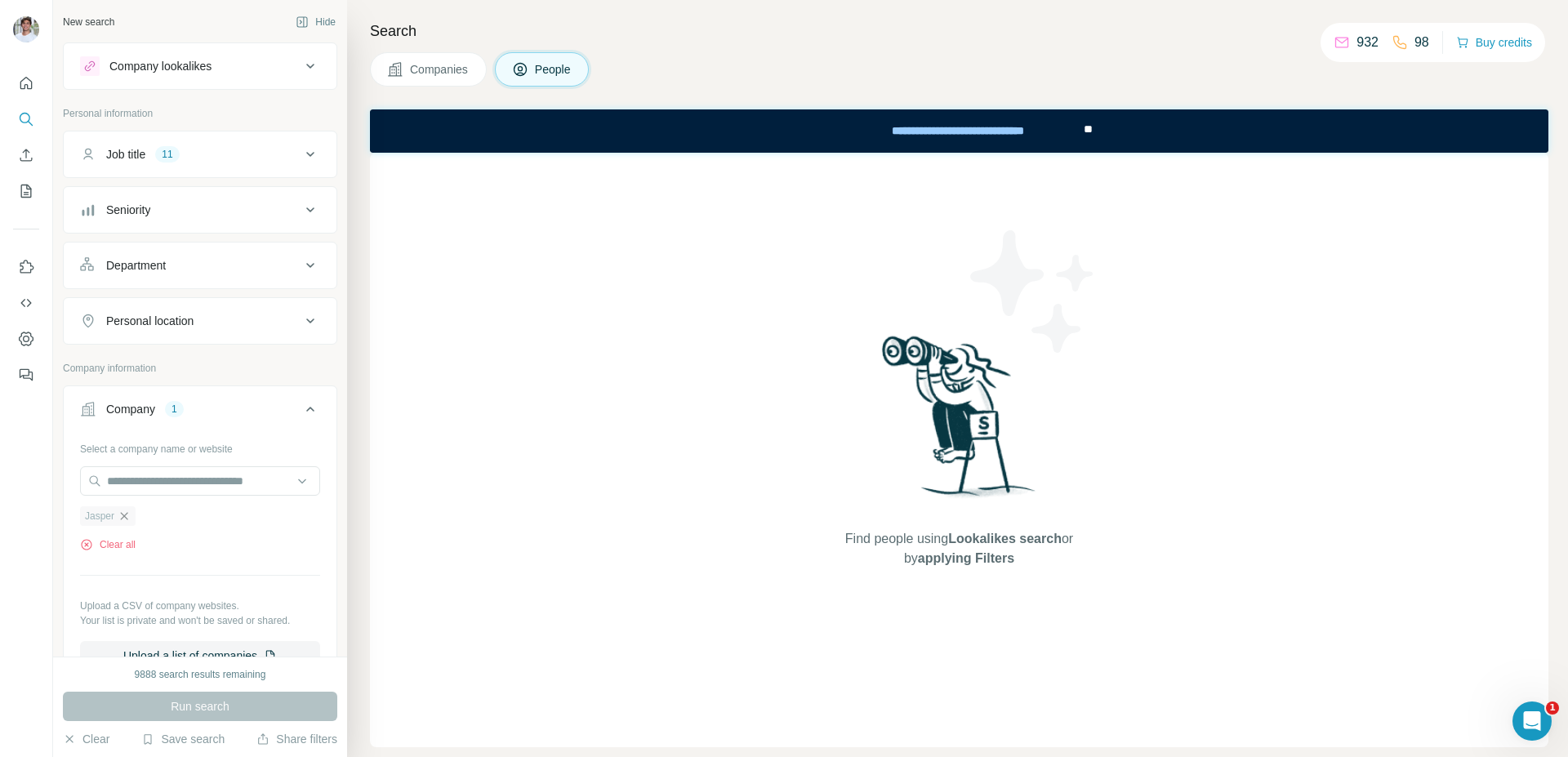
click at [123, 517] on icon "button" at bounding box center [123, 516] width 13 height 13
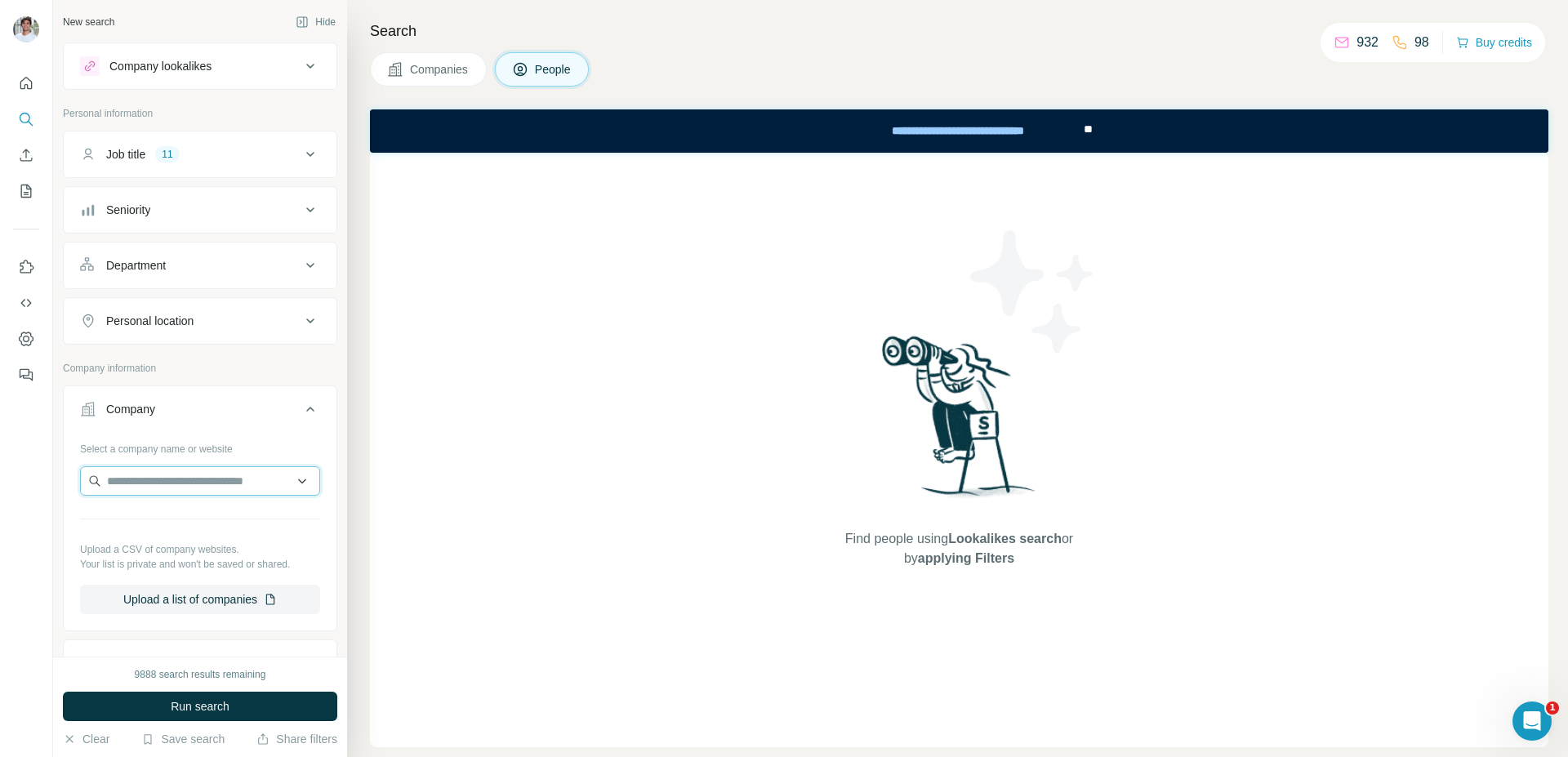
click at [168, 480] on input "text" at bounding box center [200, 481] width 240 height 29
type input "**********"
click at [171, 534] on p "atheneum.ai" at bounding box center [152, 533] width 52 height 15
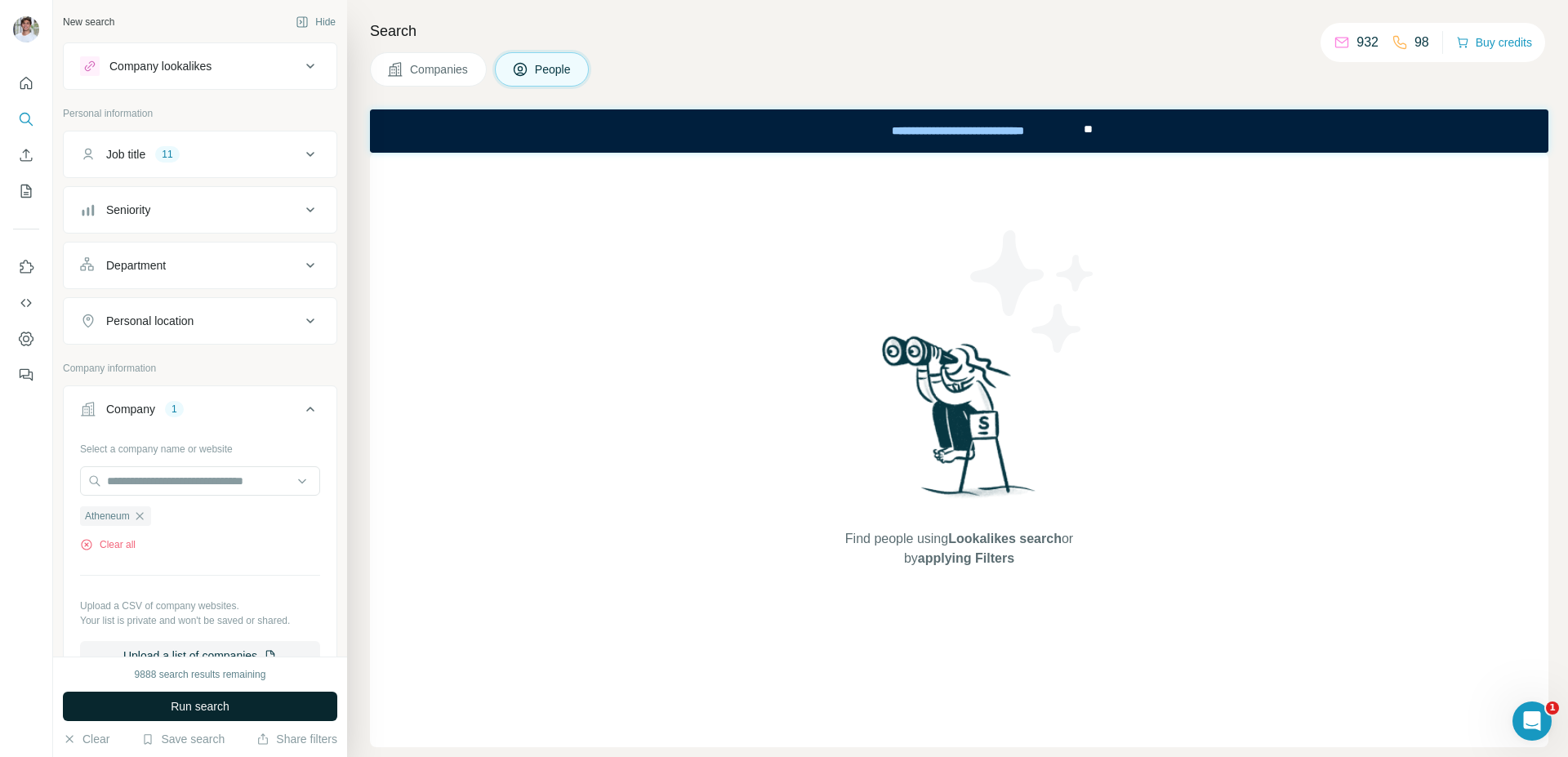
click at [217, 711] on span "Run search" at bounding box center [200, 706] width 59 height 17
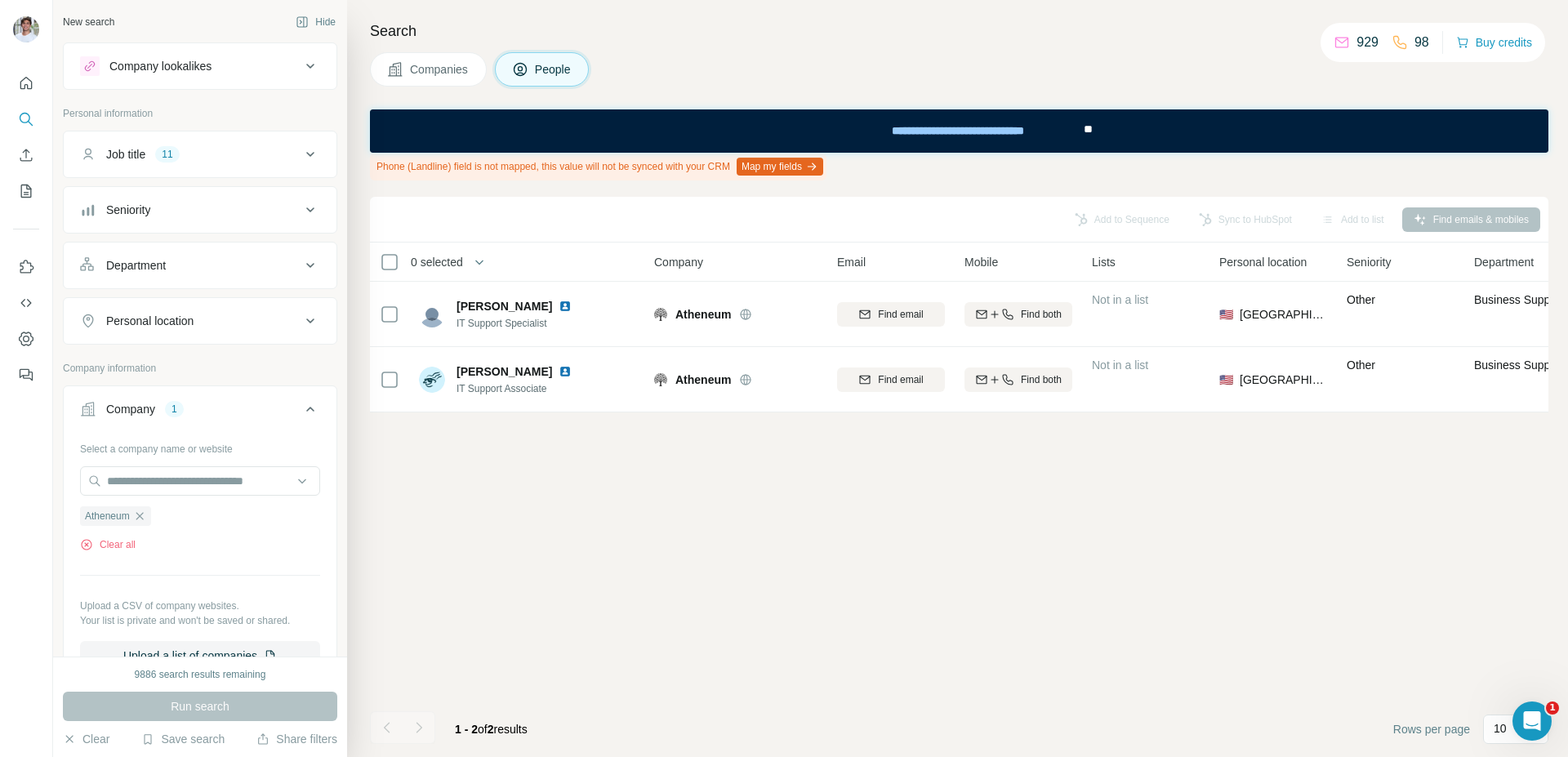
click at [759, 73] on div "Companies People" at bounding box center [959, 69] width 1178 height 34
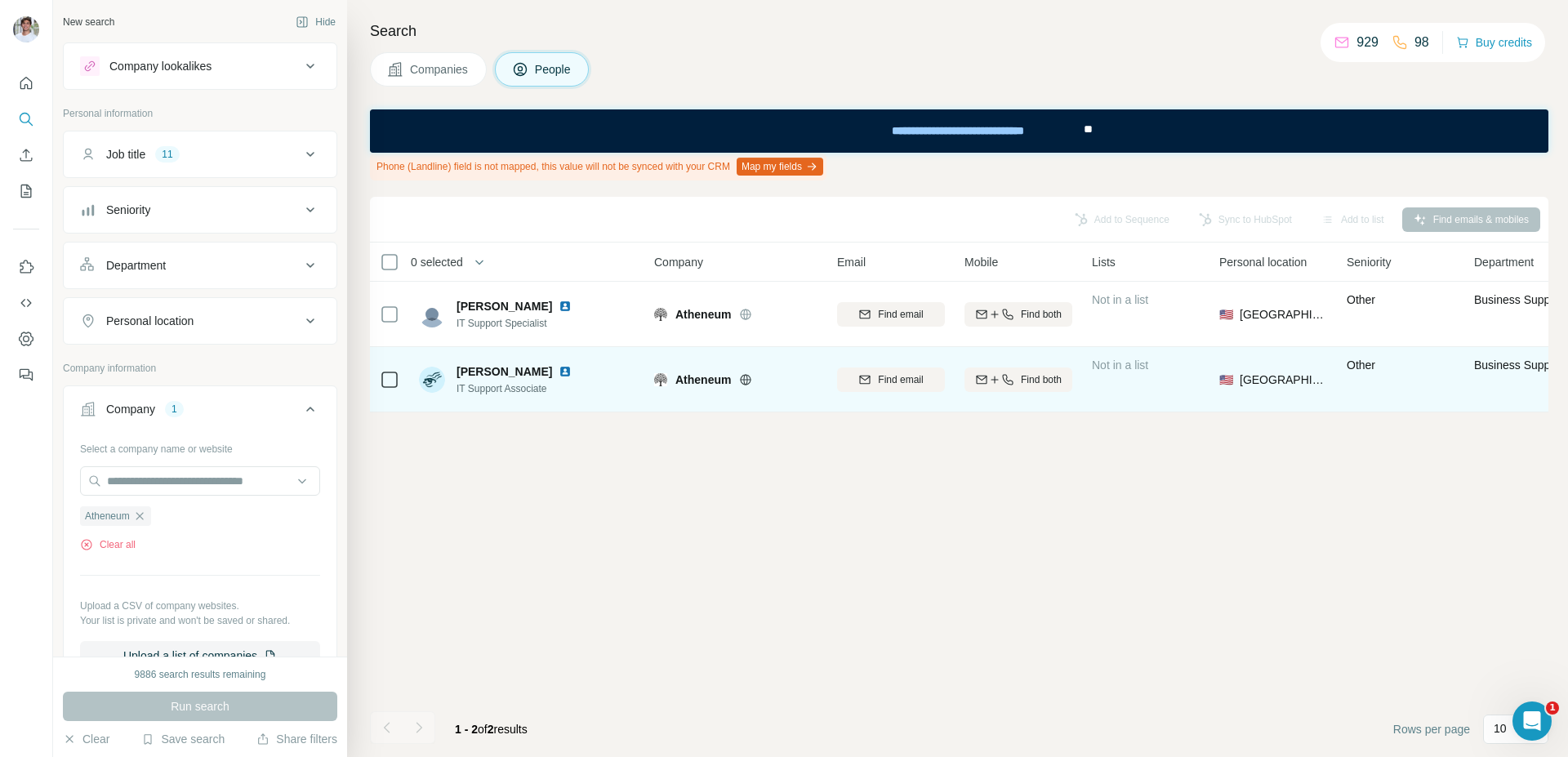
click at [559, 370] on img at bounding box center [565, 371] width 13 height 13
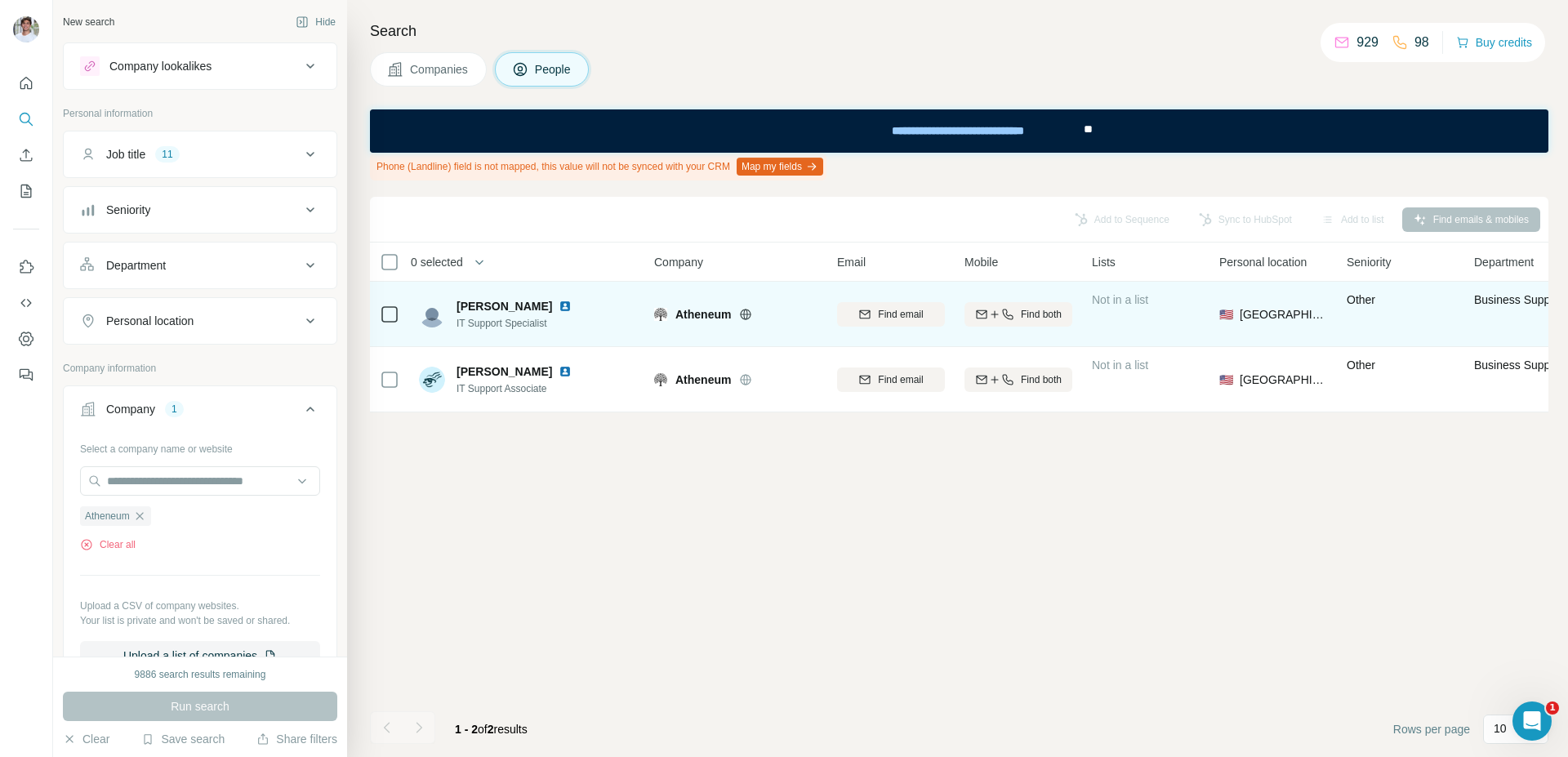
click at [564, 304] on img at bounding box center [565, 306] width 13 height 13
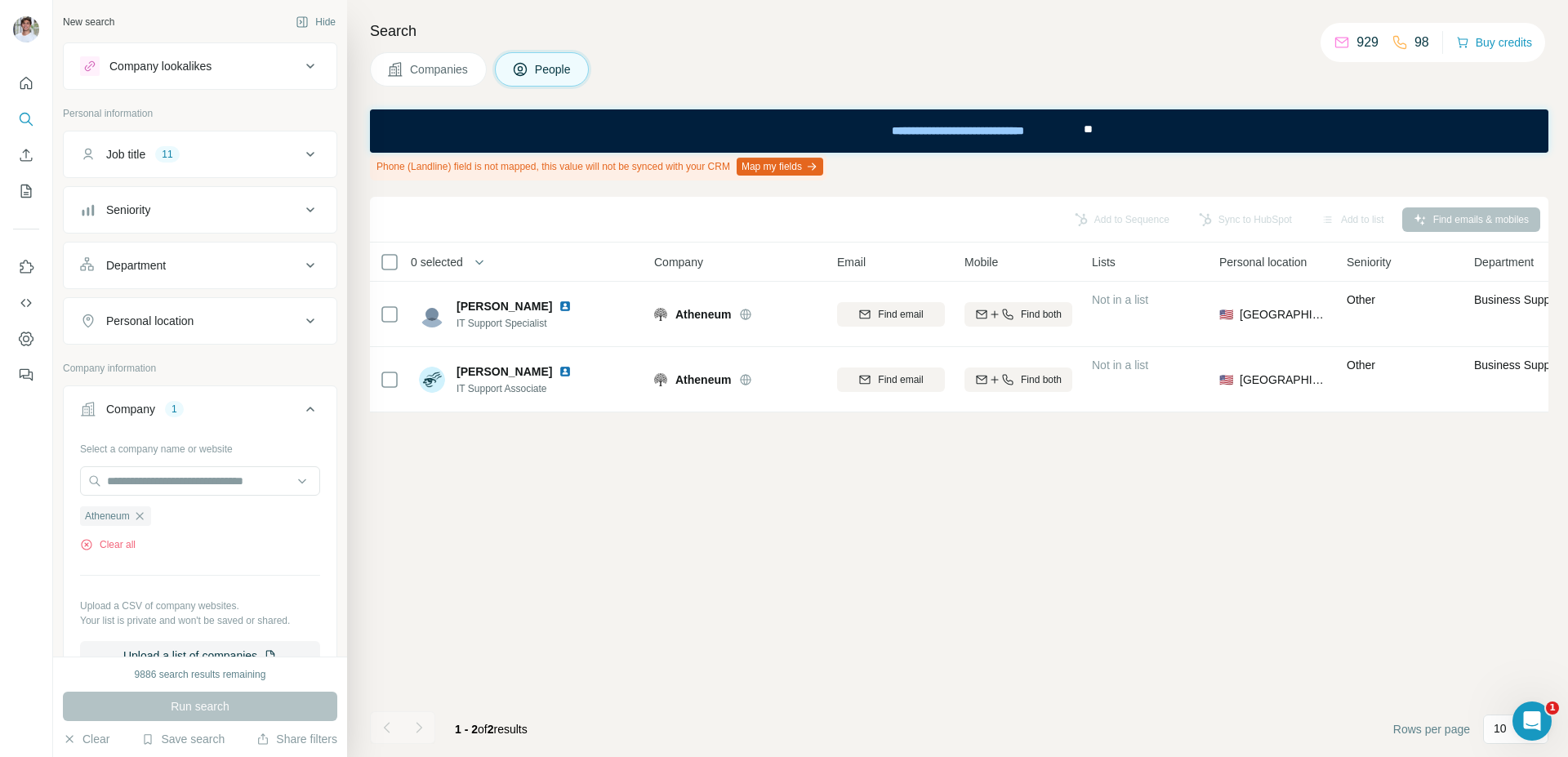
click at [454, 62] on span "Companies" at bounding box center [439, 70] width 60 height 17
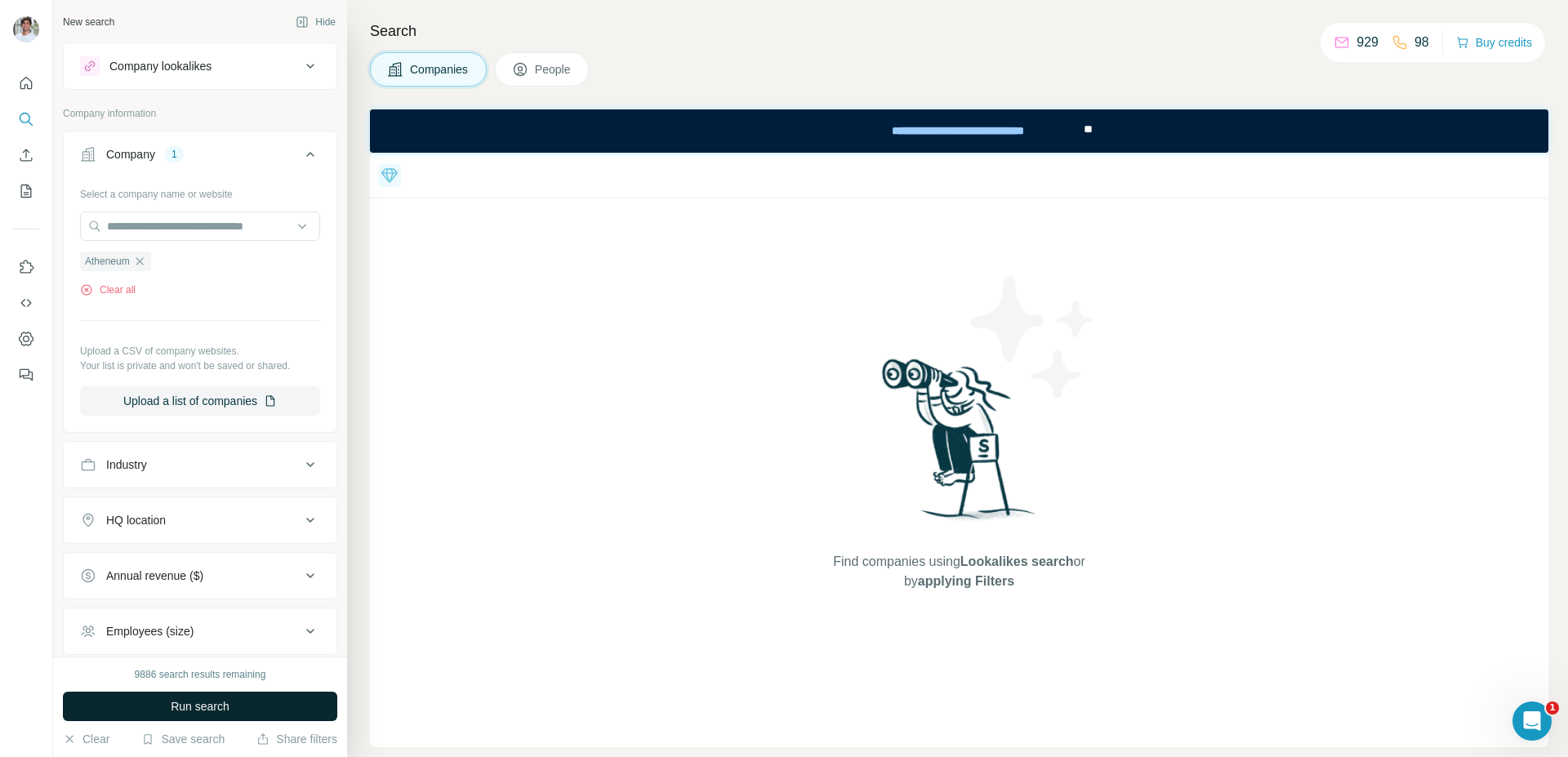
click at [559, 69] on span "People" at bounding box center [553, 70] width 37 height 17
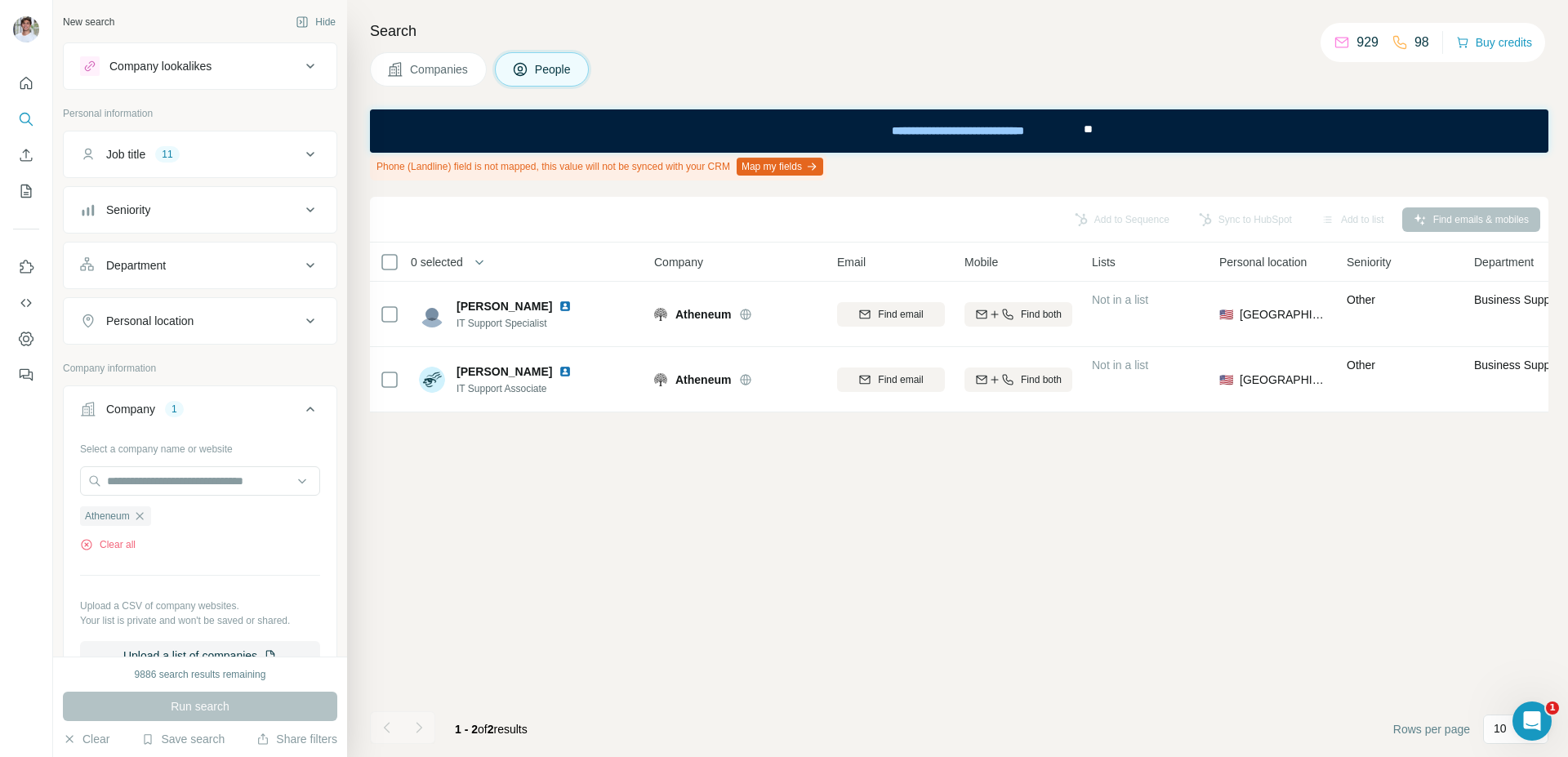
click at [460, 78] on button "Companies" at bounding box center [428, 69] width 116 height 34
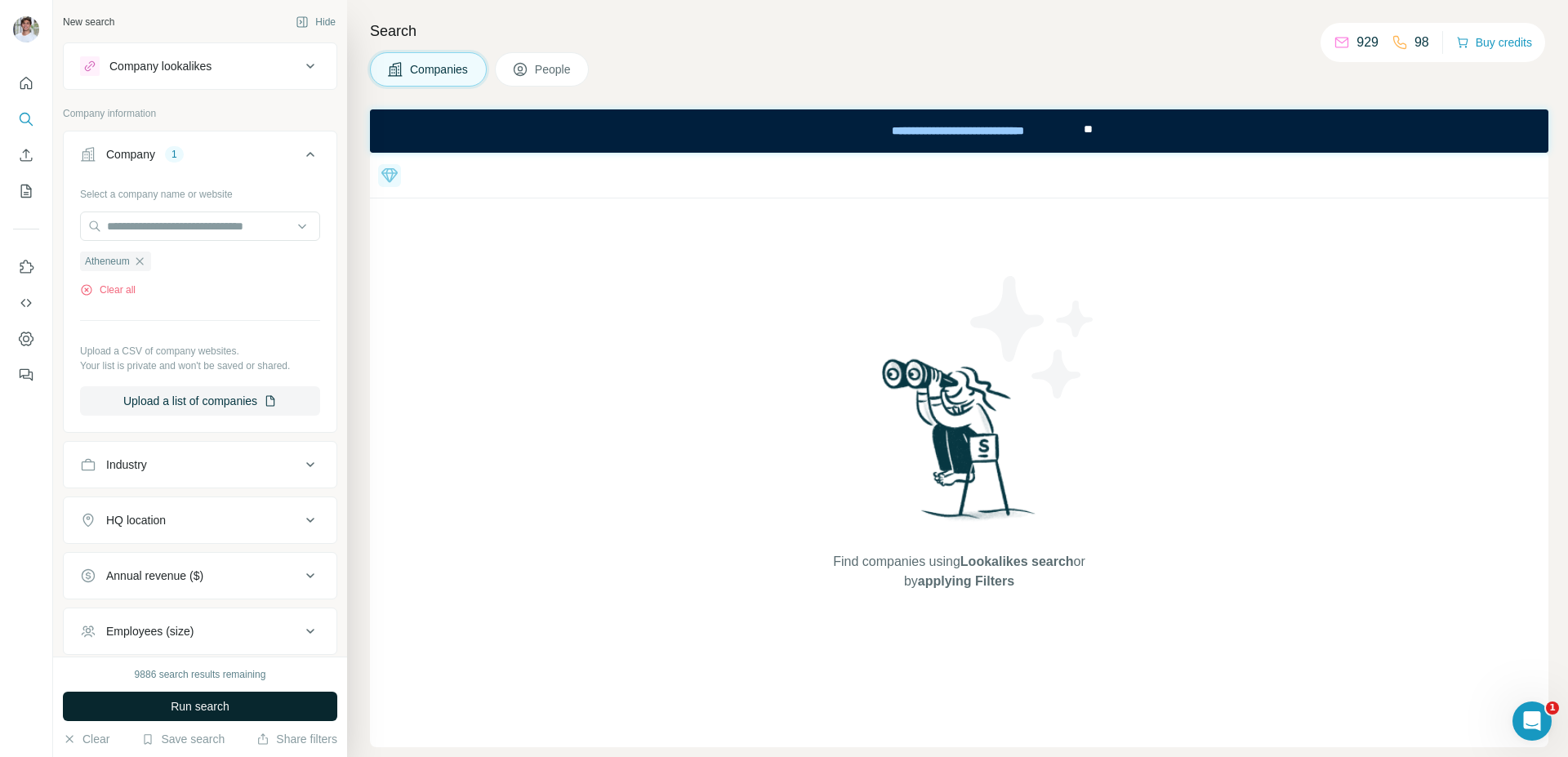
click at [222, 712] on span "Run search" at bounding box center [200, 706] width 59 height 17
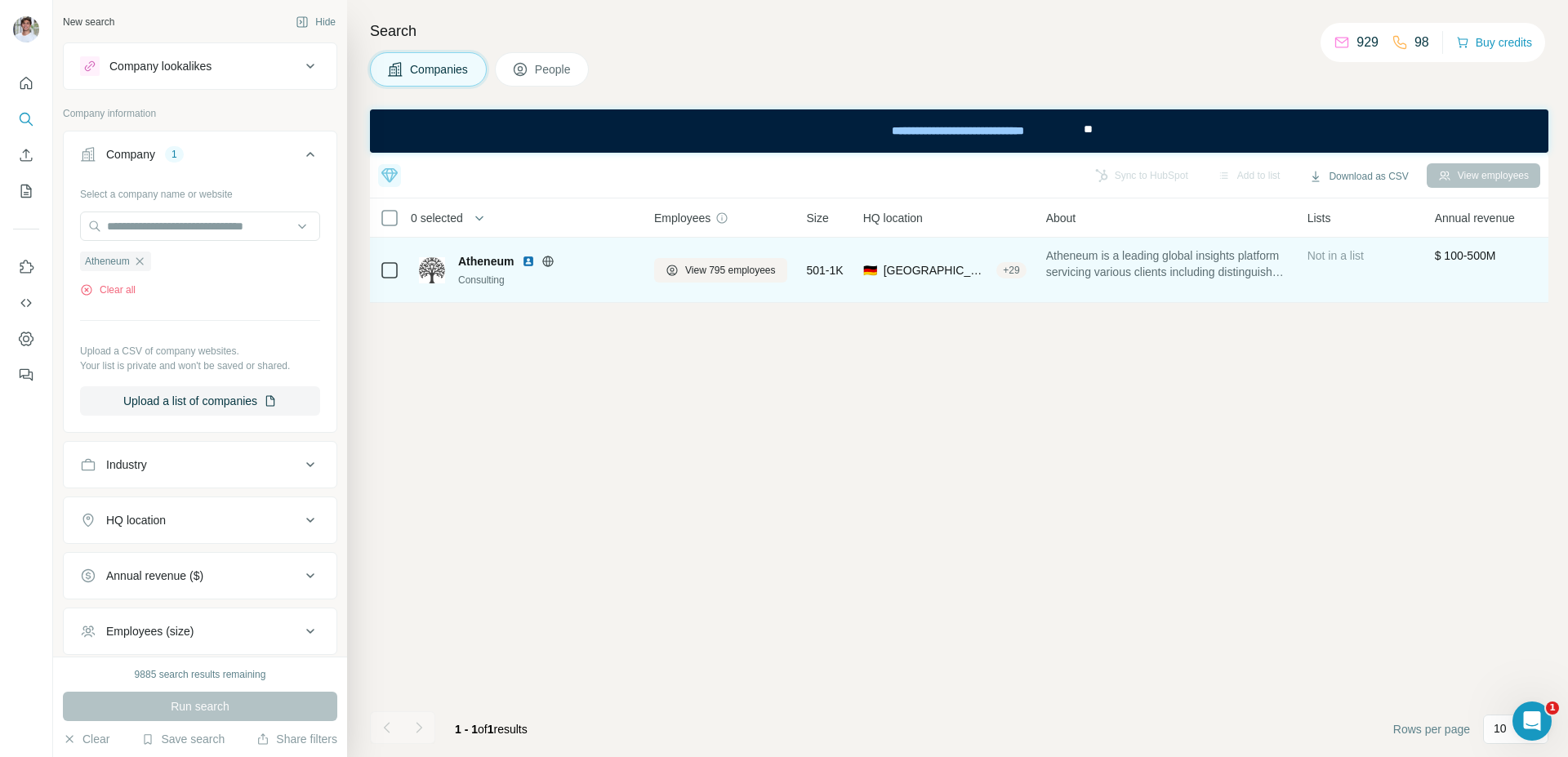
click at [529, 263] on img at bounding box center [528, 260] width 13 height 13
click at [725, 267] on span "View 795 employees" at bounding box center [730, 270] width 91 height 15
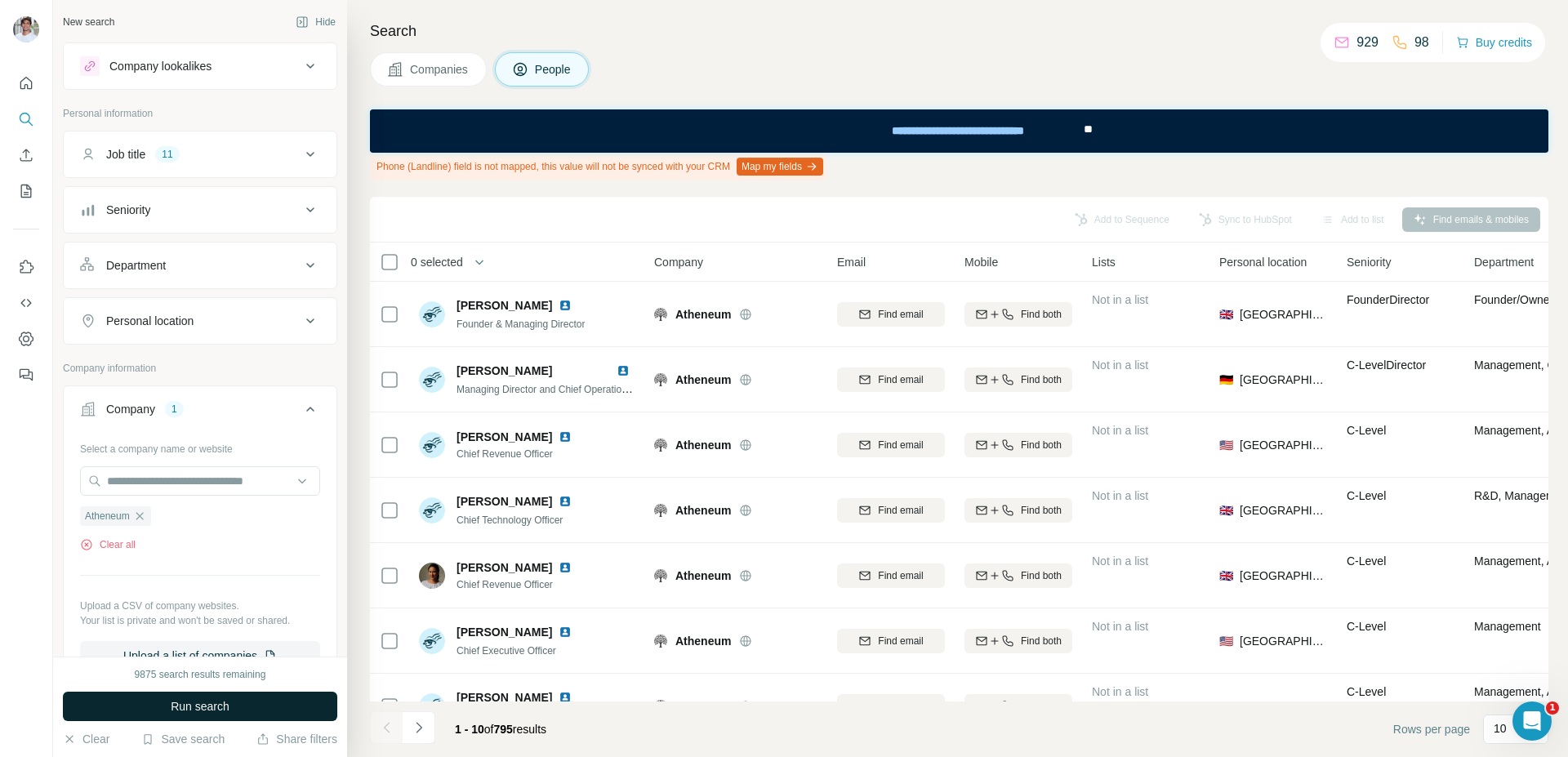
click at [270, 712] on button "Run search" at bounding box center [200, 707] width 274 height 29
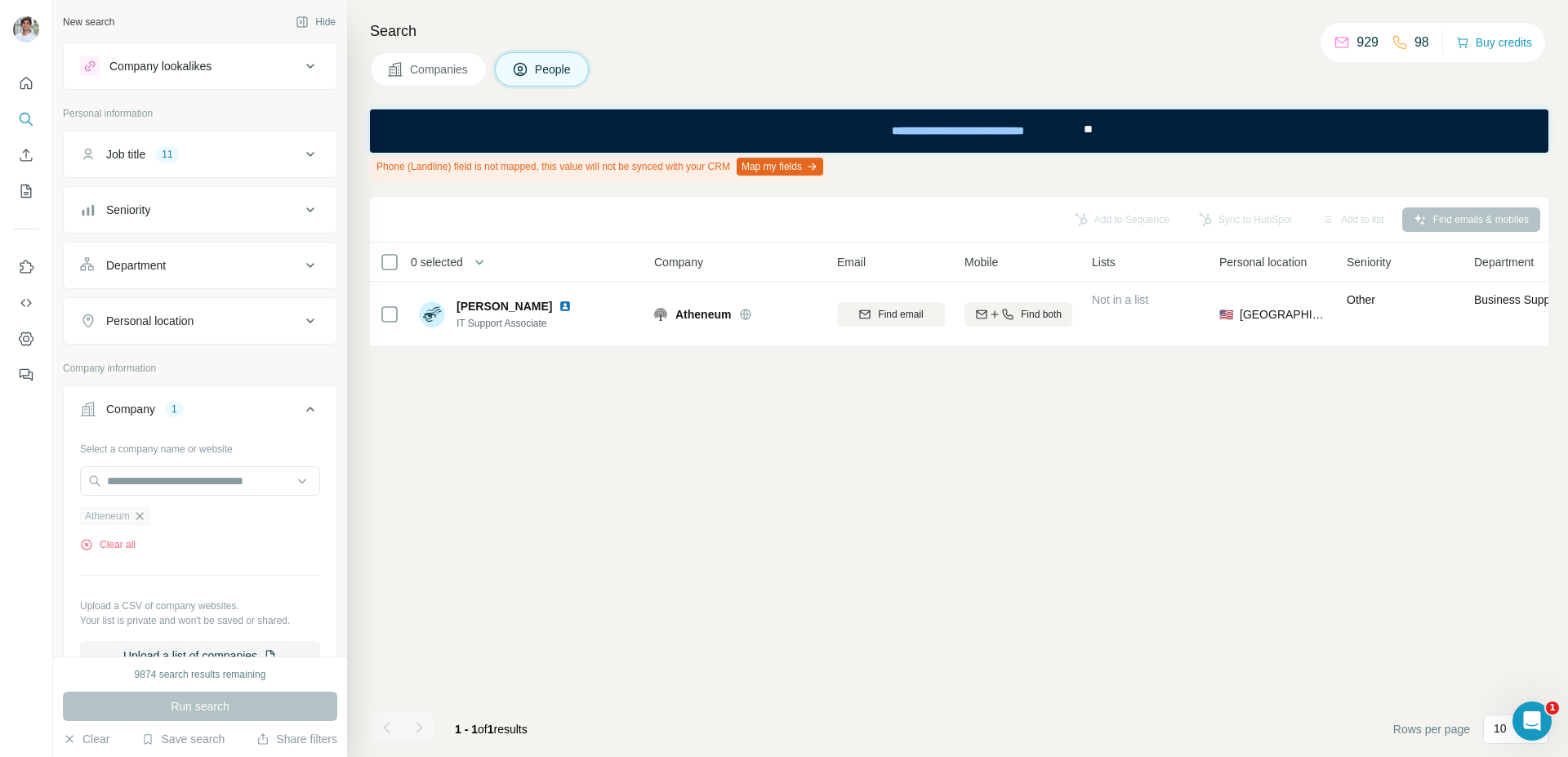
click at [137, 516] on icon "button" at bounding box center [139, 516] width 13 height 13
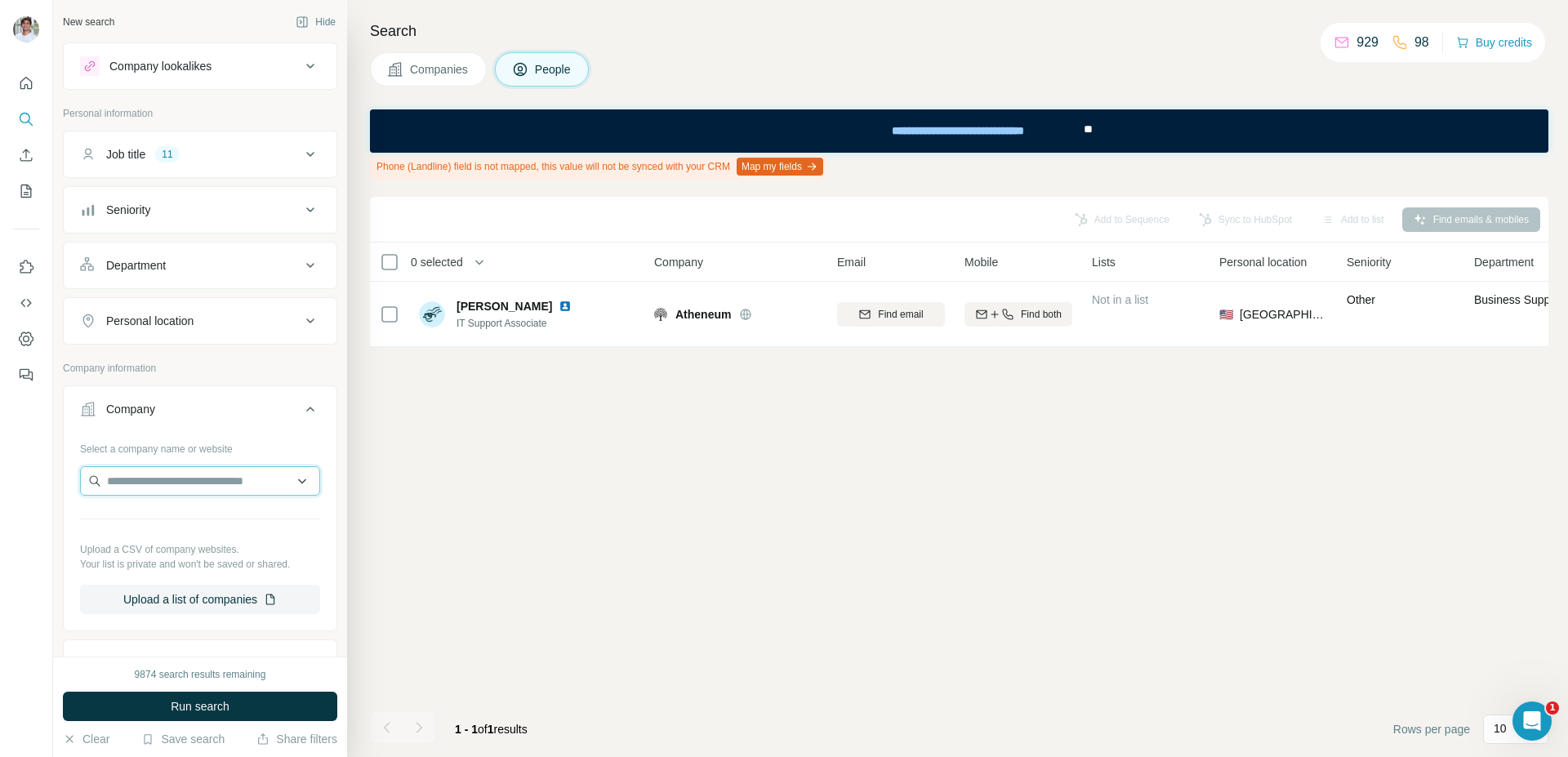
click at [161, 486] on input "text" at bounding box center [200, 481] width 240 height 29
click at [223, 485] on input "**********" at bounding box center [200, 481] width 240 height 29
type input "**********"
click at [188, 541] on div "Quadient quadient.com" at bounding box center [194, 525] width 219 height 44
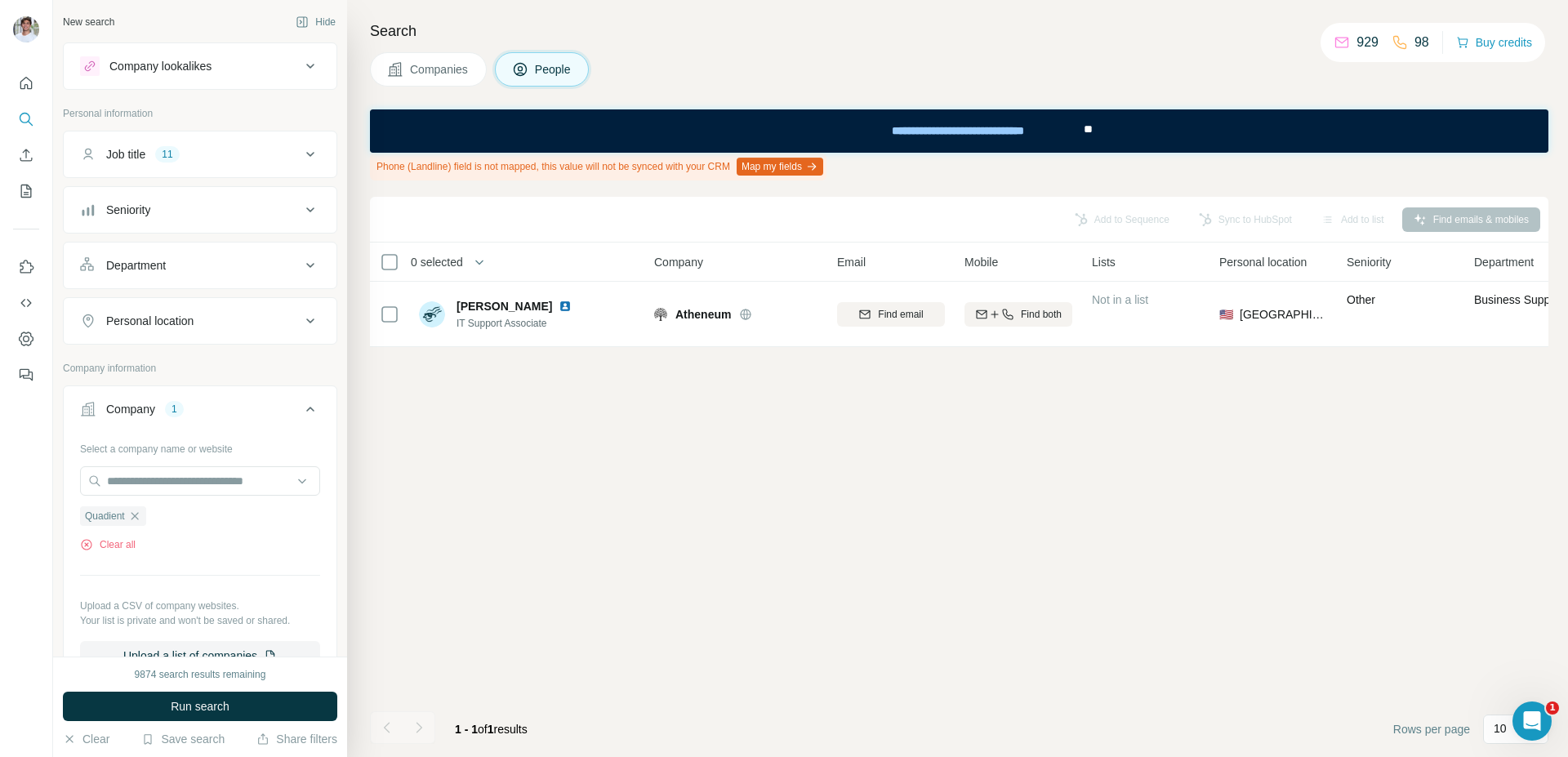
click at [452, 80] on button "Companies" at bounding box center [428, 69] width 116 height 34
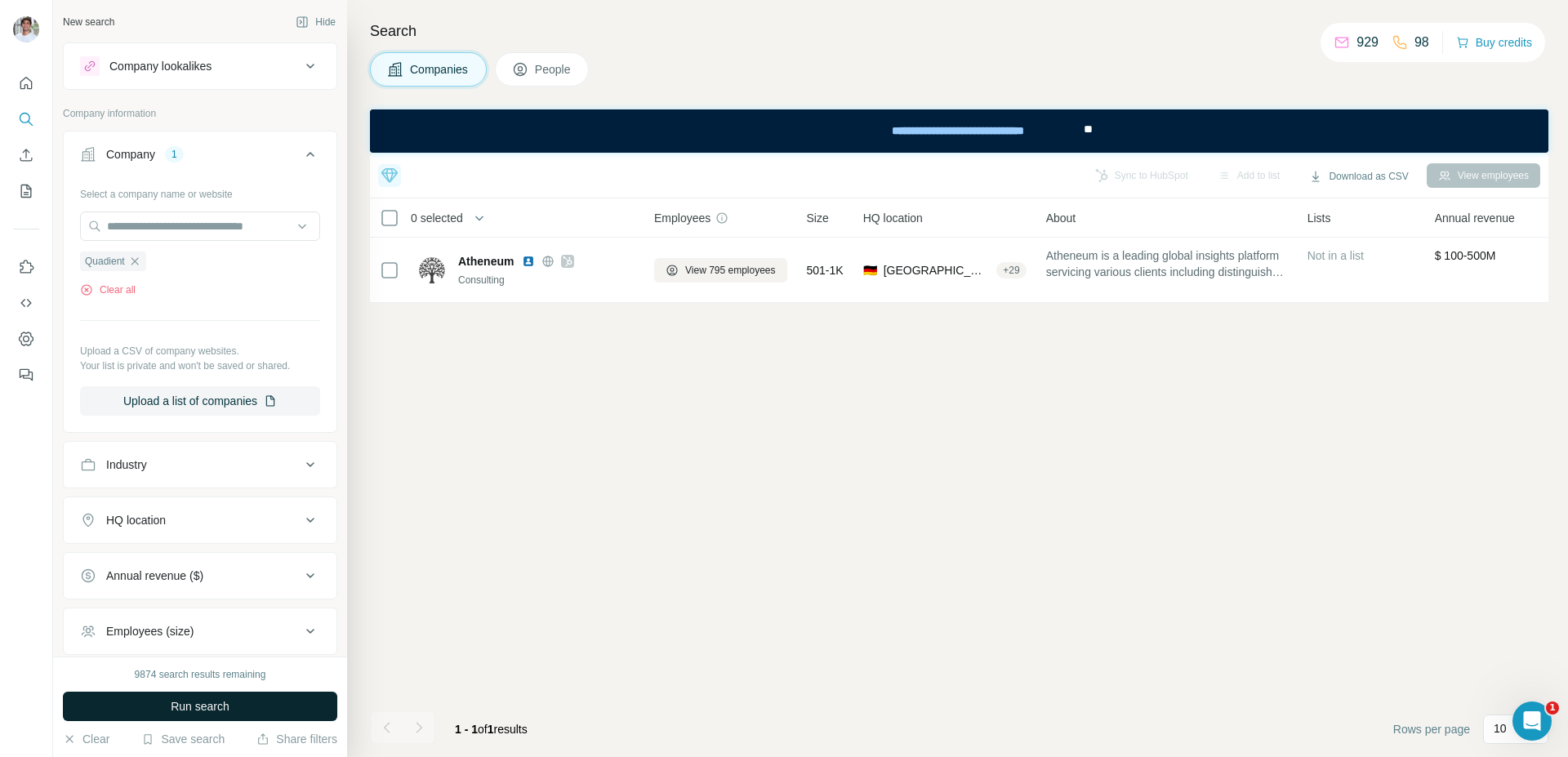
click at [244, 707] on button "Run search" at bounding box center [200, 707] width 274 height 29
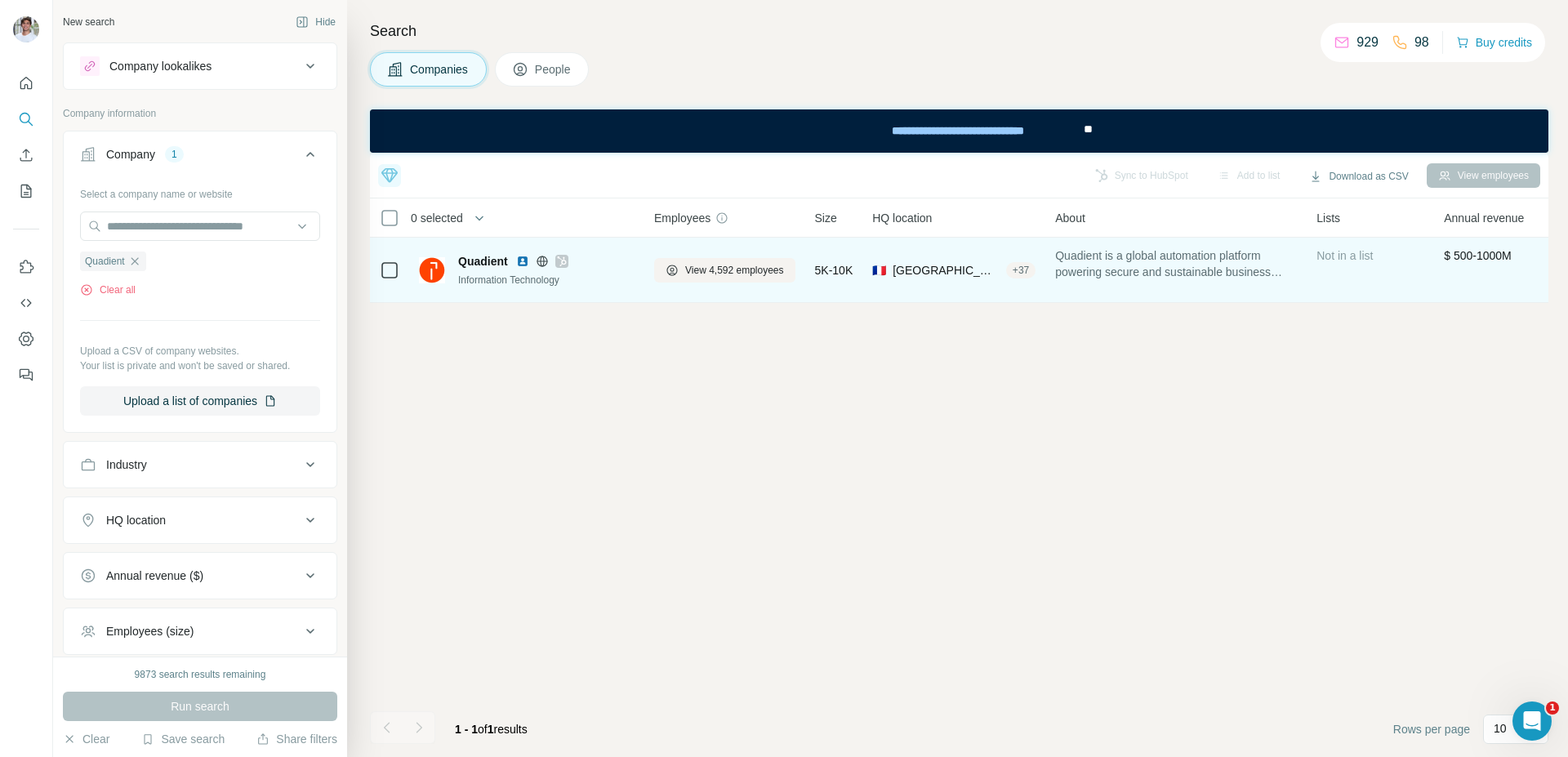
click at [525, 256] on img at bounding box center [522, 260] width 13 height 13
click at [711, 265] on span "View 4,592 employees" at bounding box center [734, 270] width 99 height 15
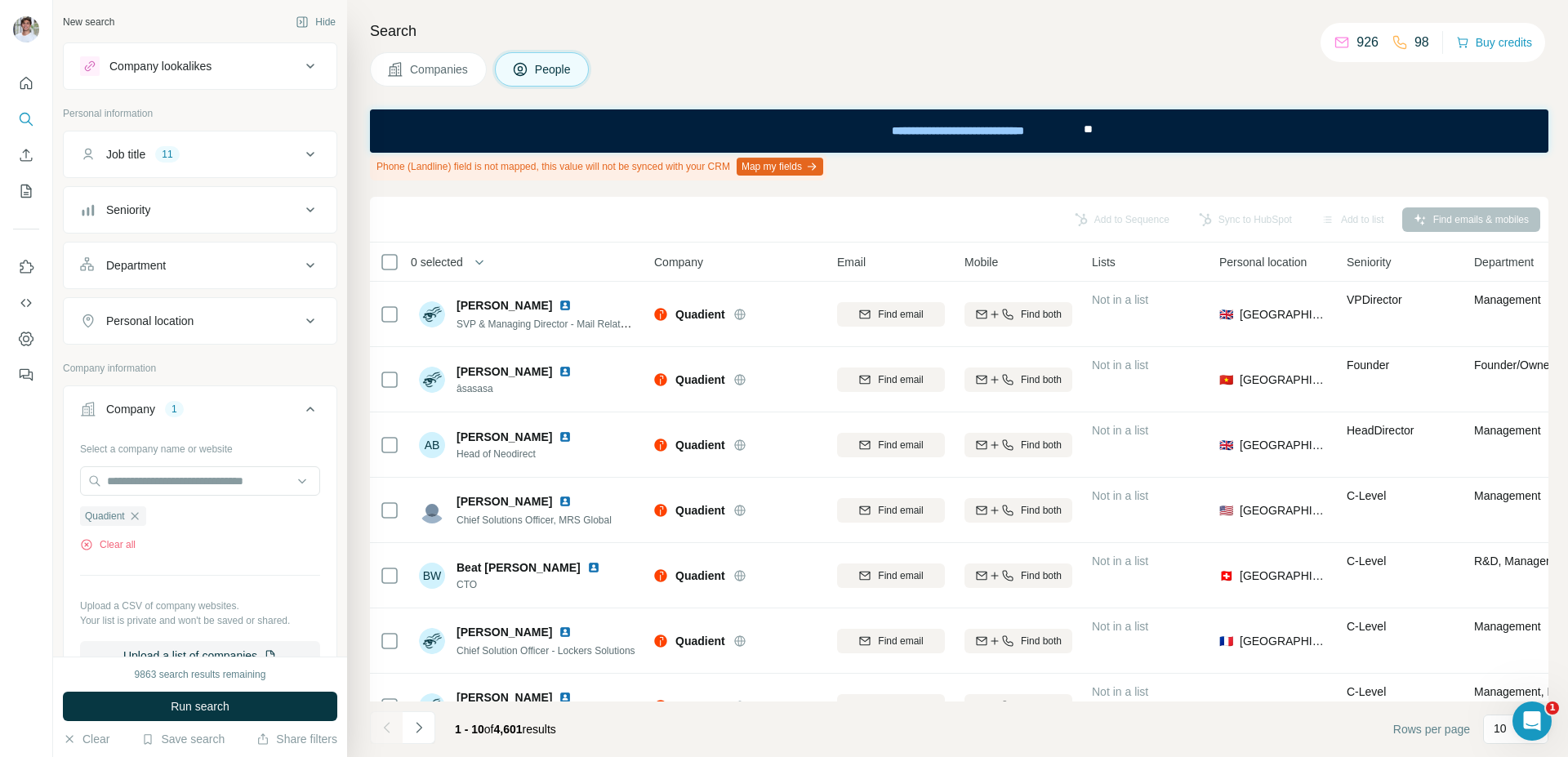
click at [207, 712] on span "Run search" at bounding box center [200, 706] width 59 height 17
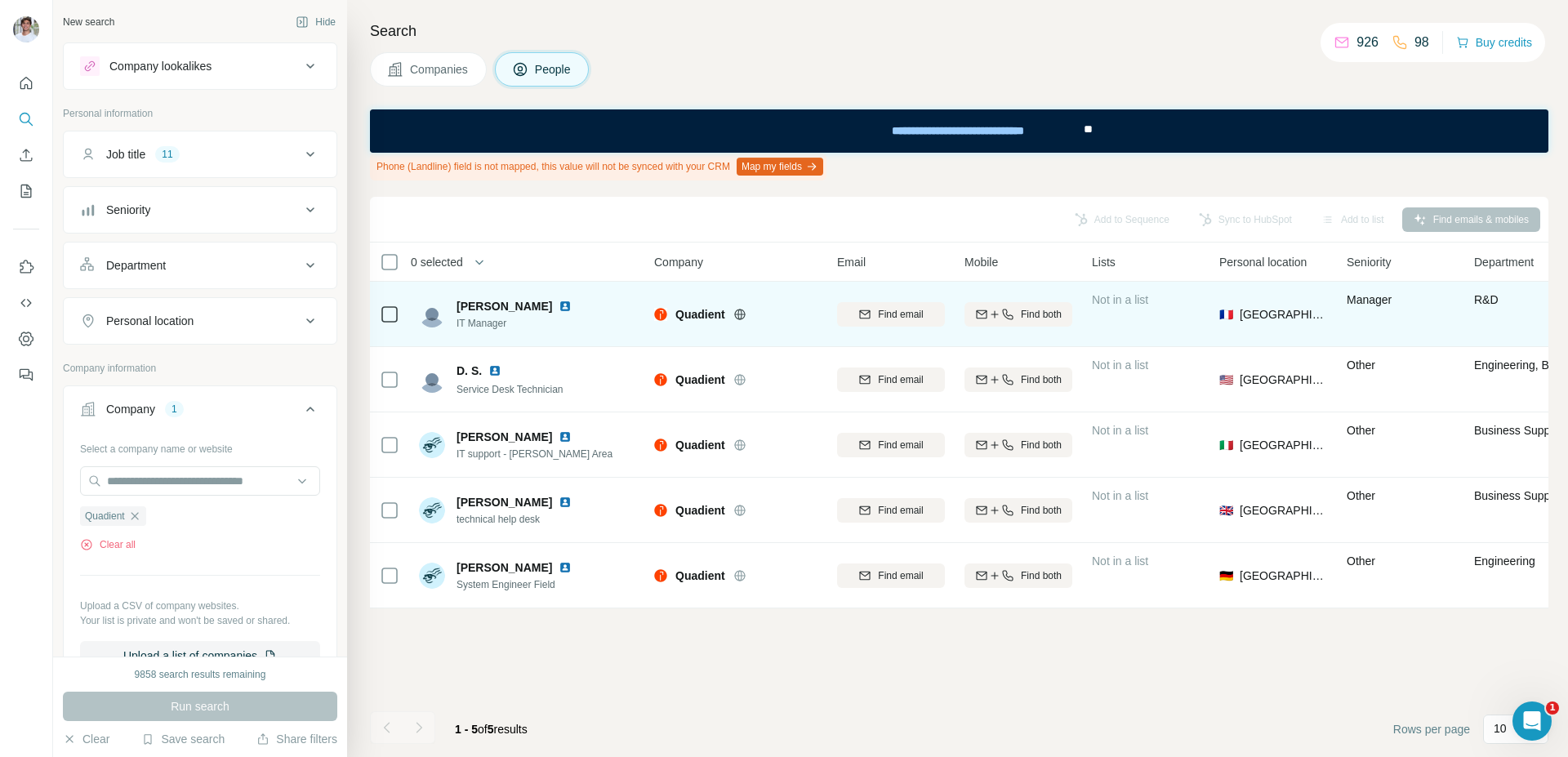
click at [559, 308] on img at bounding box center [565, 306] width 13 height 13
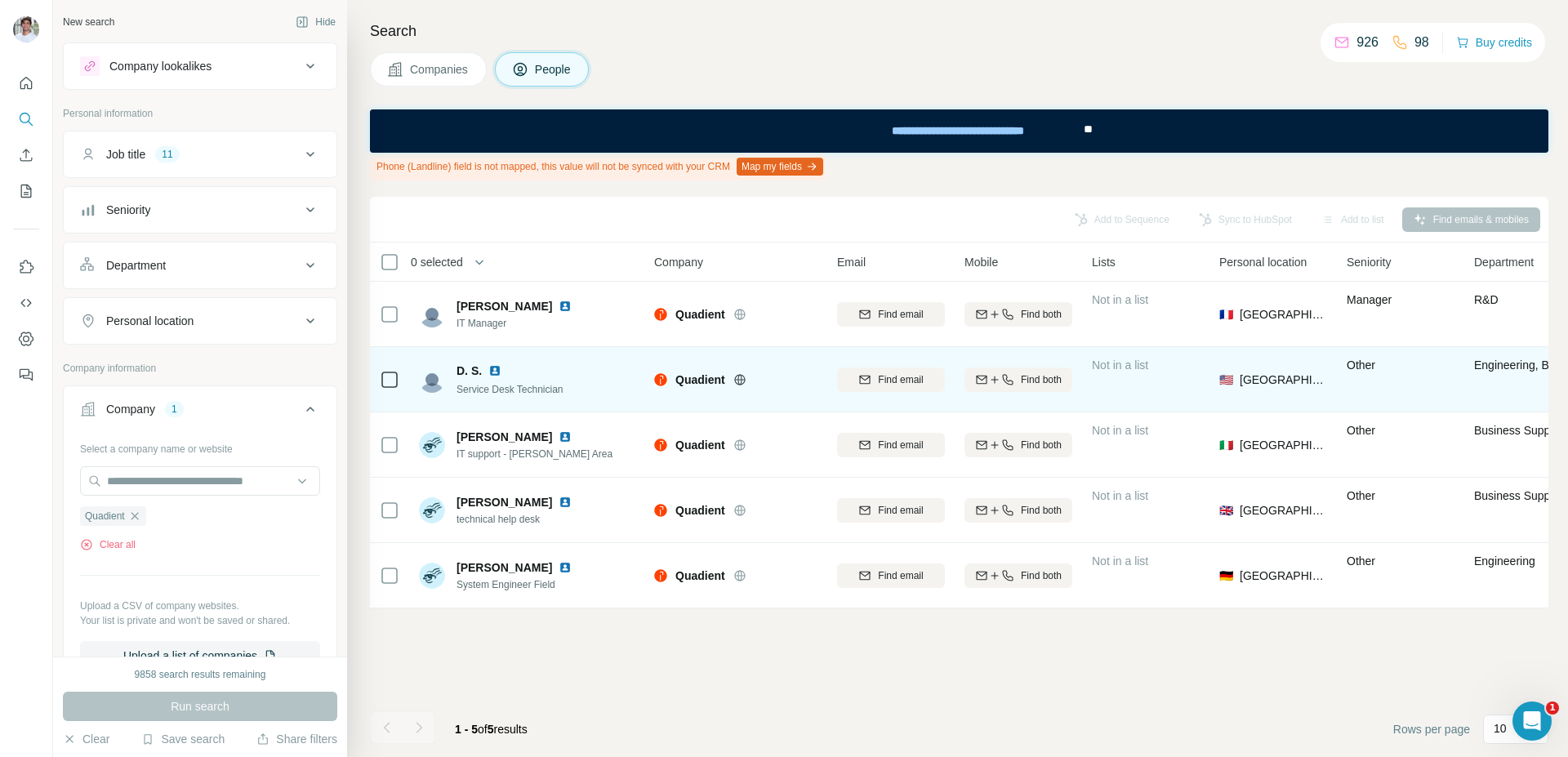
click at [488, 372] on img at bounding box center [494, 370] width 13 height 13
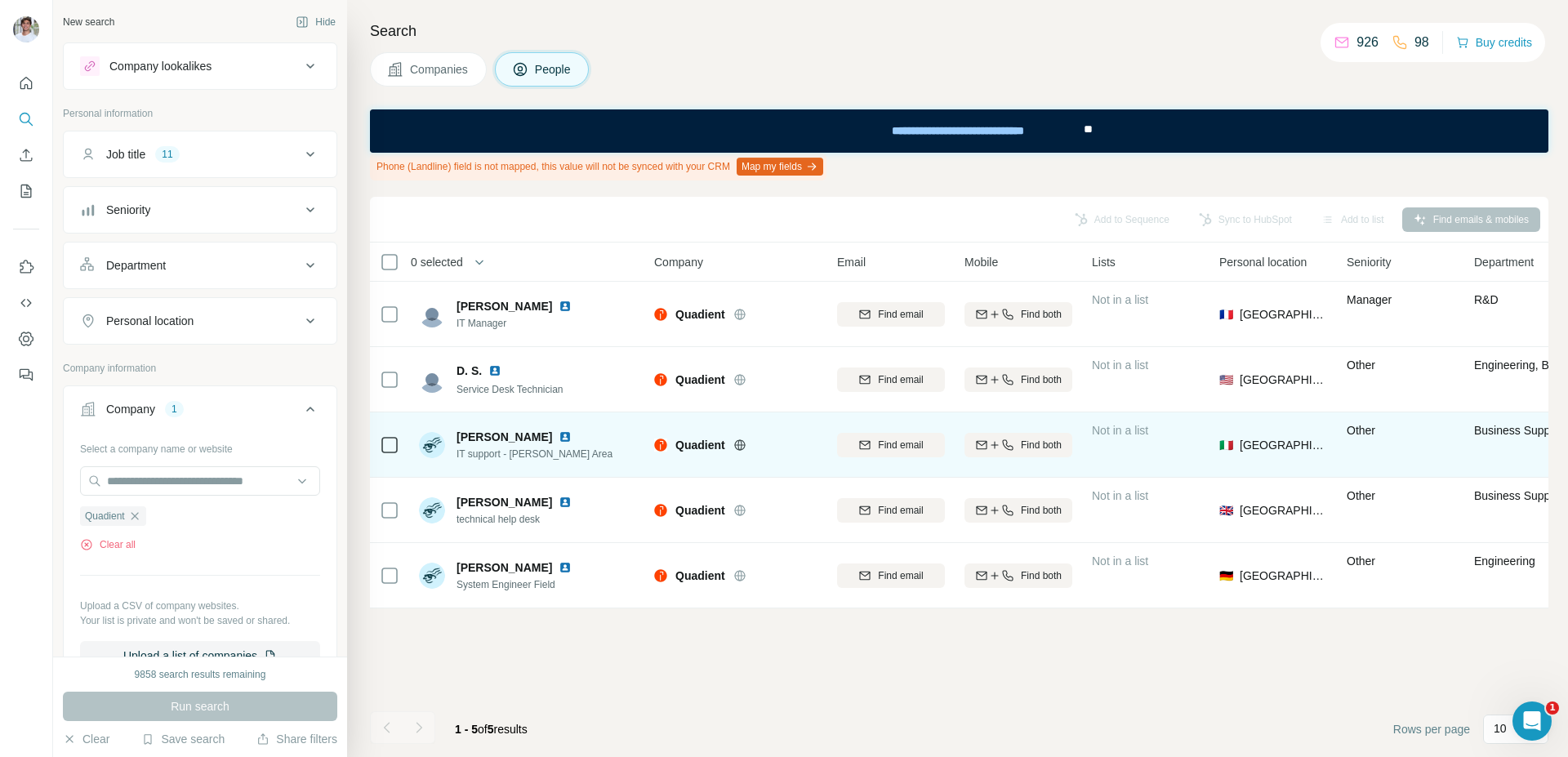
click at [559, 434] on img at bounding box center [565, 437] width 13 height 13
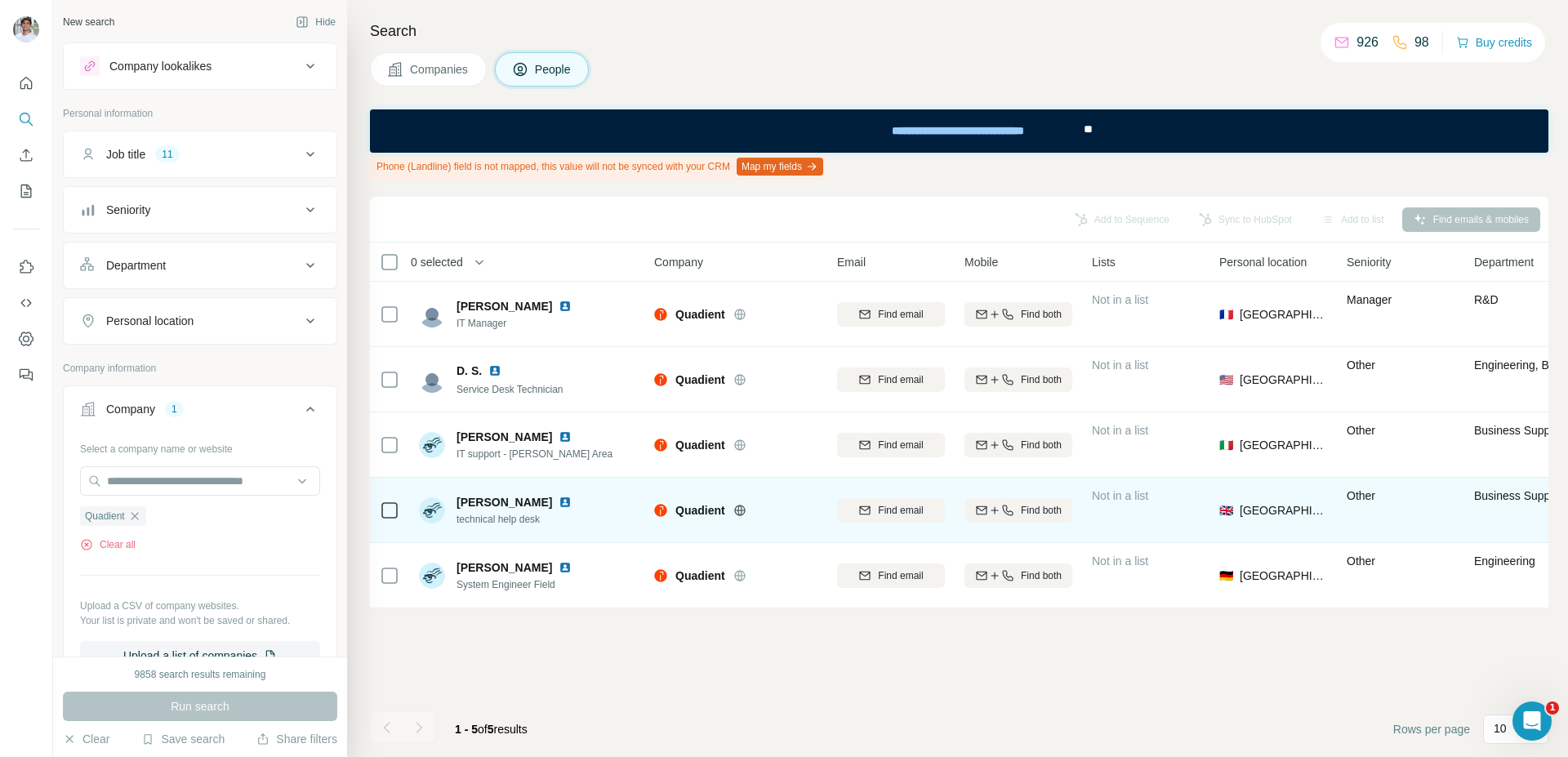
click at [572, 505] on img at bounding box center [565, 501] width 13 height 13
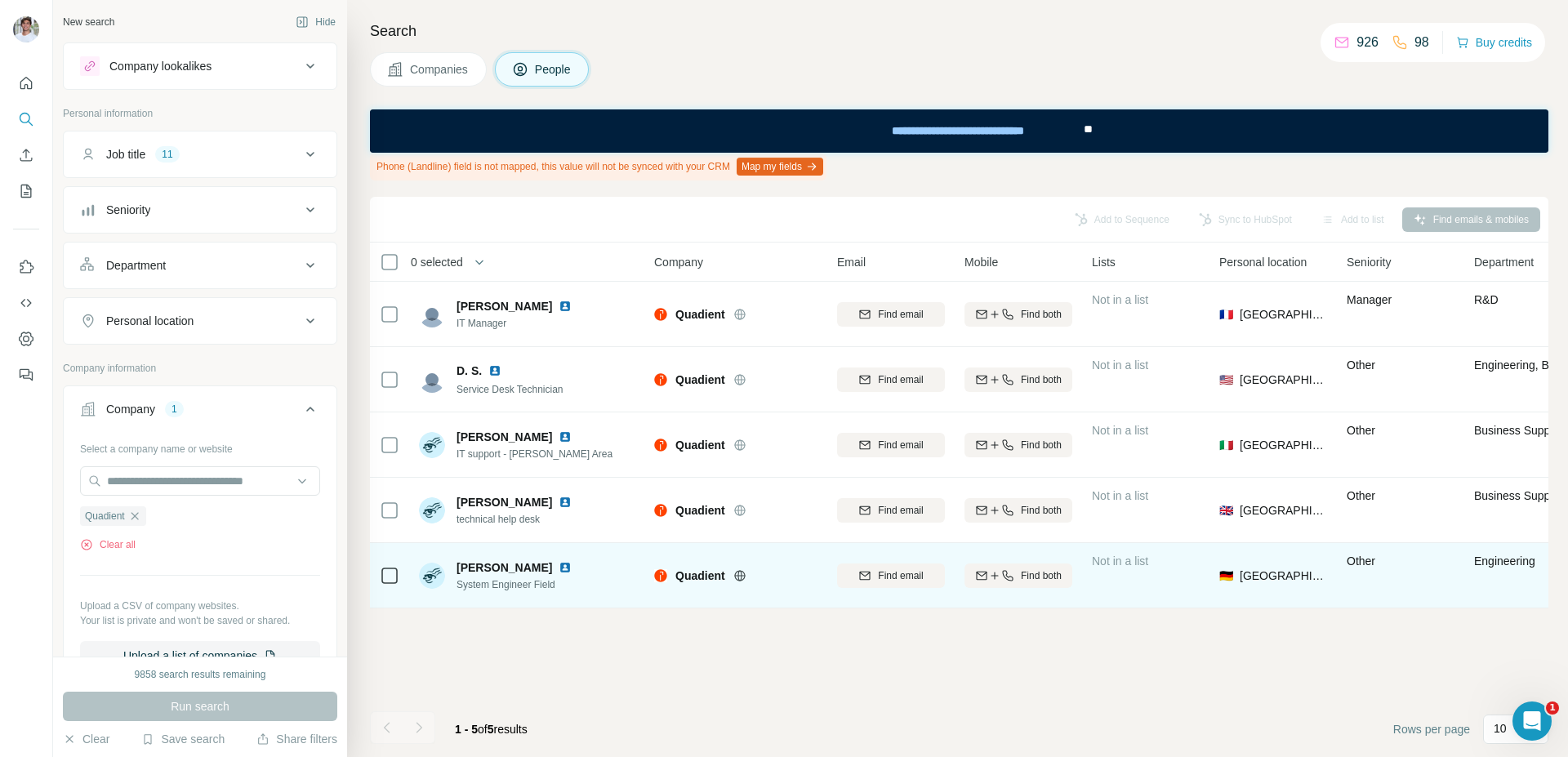
click at [559, 572] on img at bounding box center [565, 567] width 13 height 13
